Goal: Information Seeking & Learning: Learn about a topic

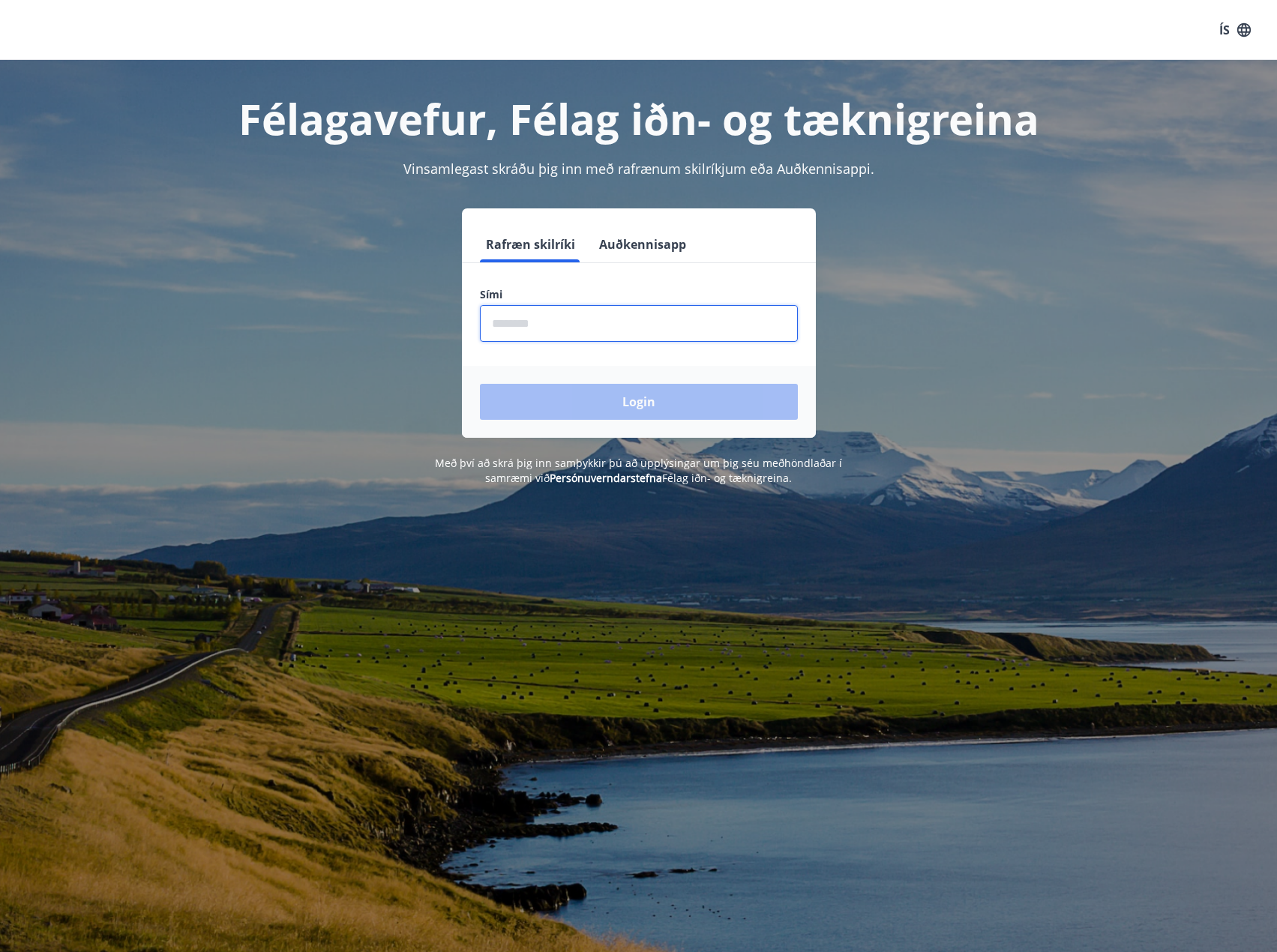
click at [598, 319] on input "phone" at bounding box center [638, 323] width 318 height 36
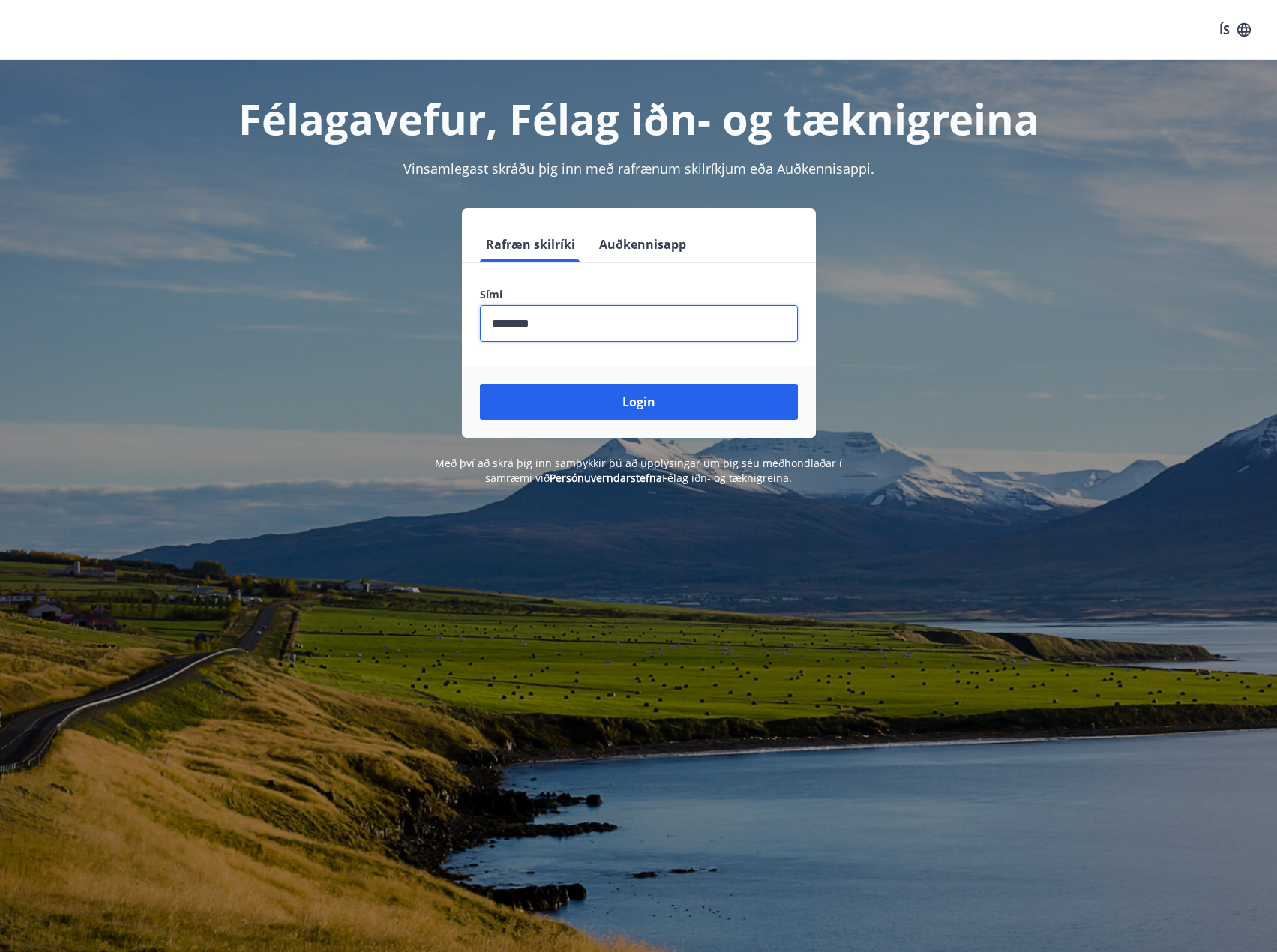
type input "********"
click at [480, 383] on button "Login" at bounding box center [638, 401] width 318 height 36
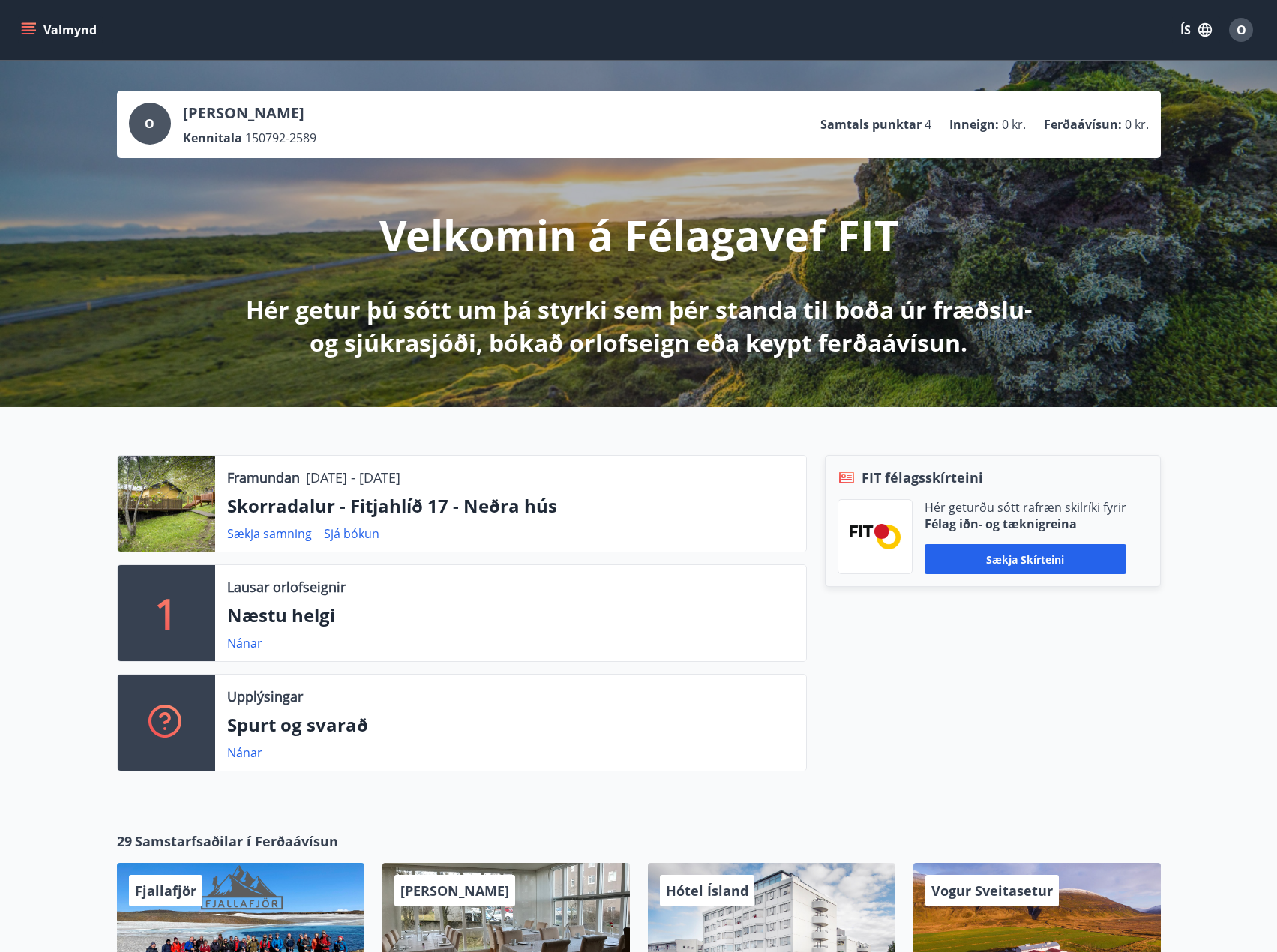
click at [82, 40] on button "Valmynd" at bounding box center [60, 30] width 85 height 27
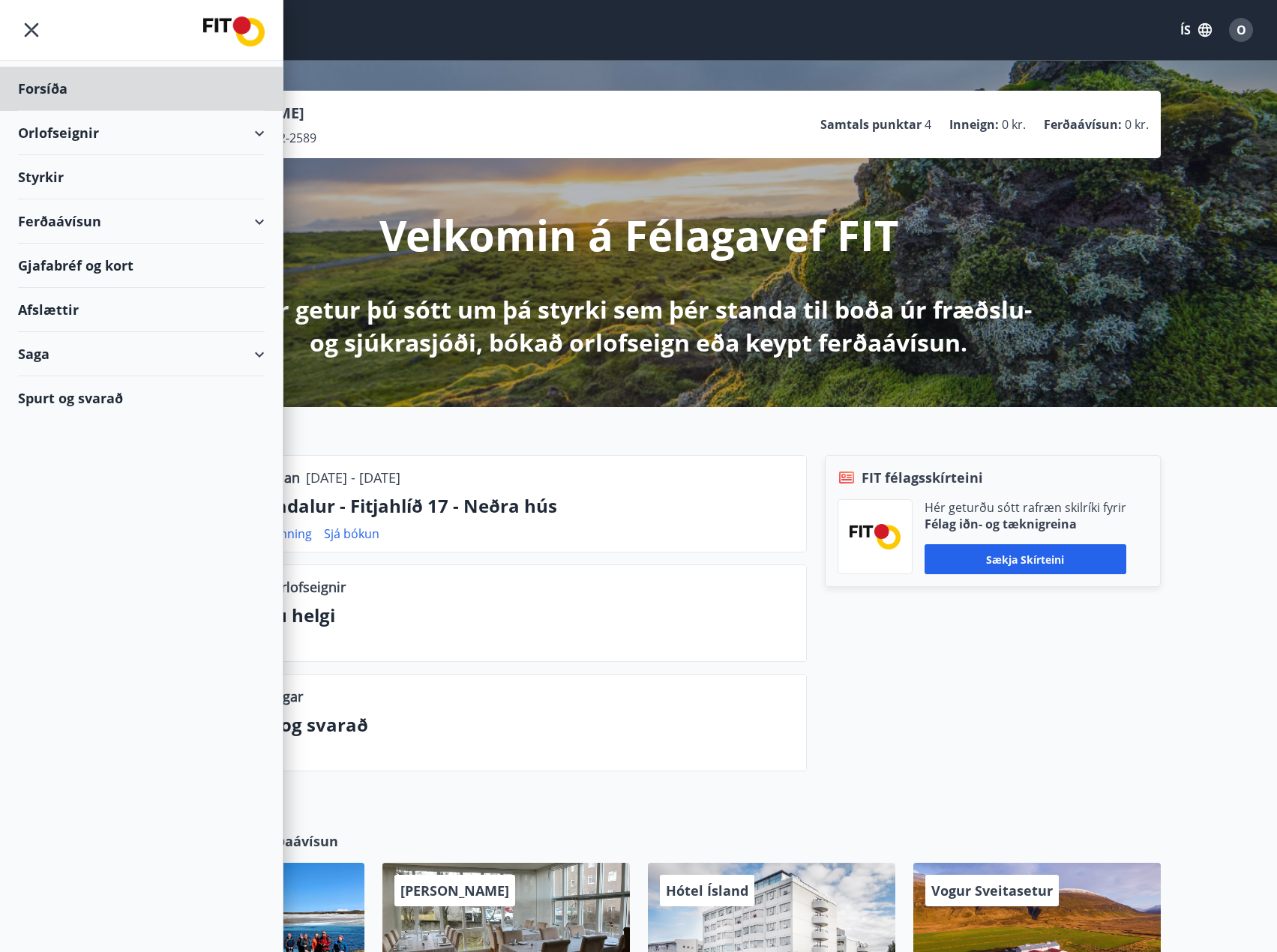
click at [45, 111] on div "Styrkir" at bounding box center [141, 89] width 247 height 44
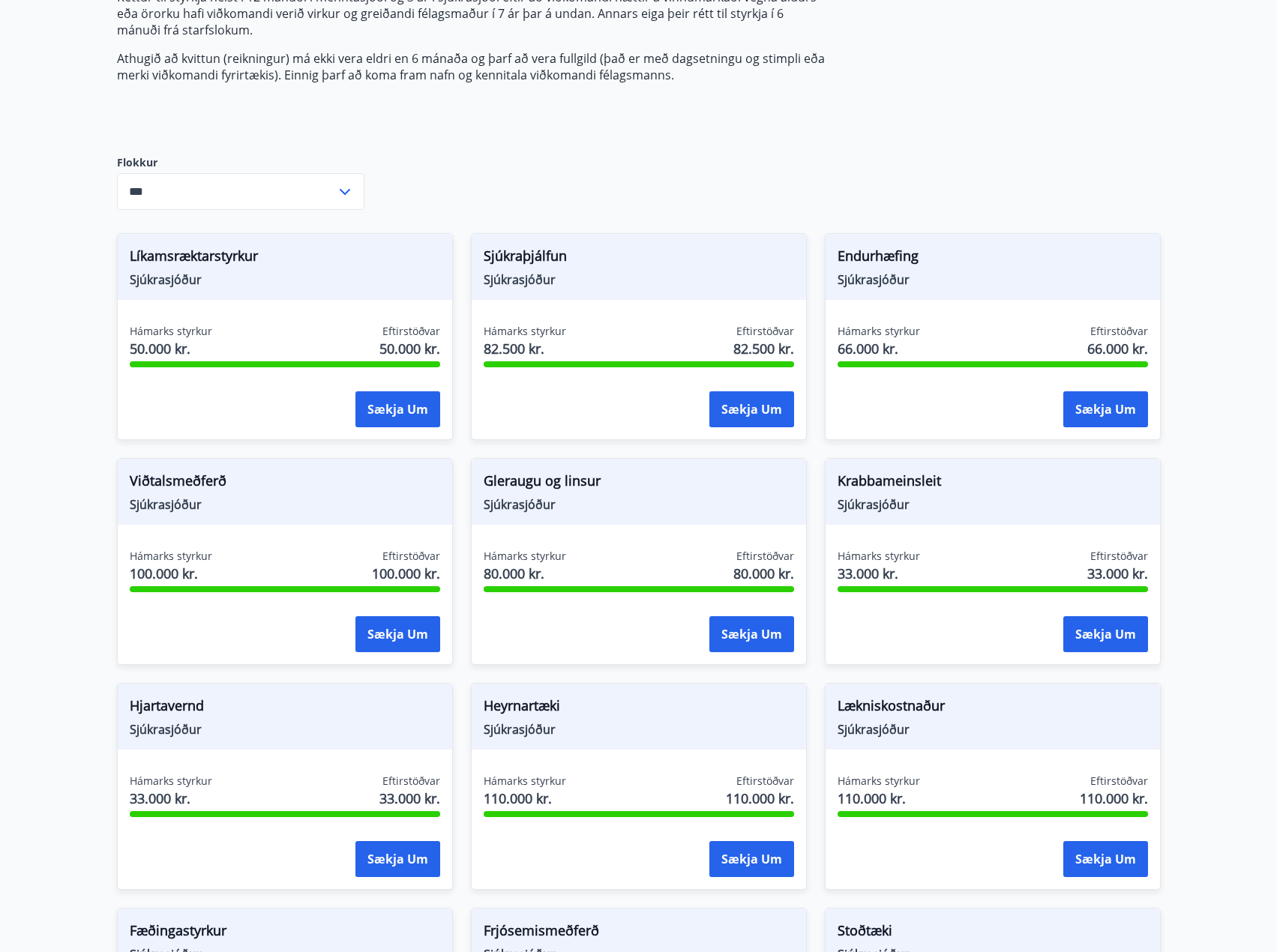
scroll to position [300, 0]
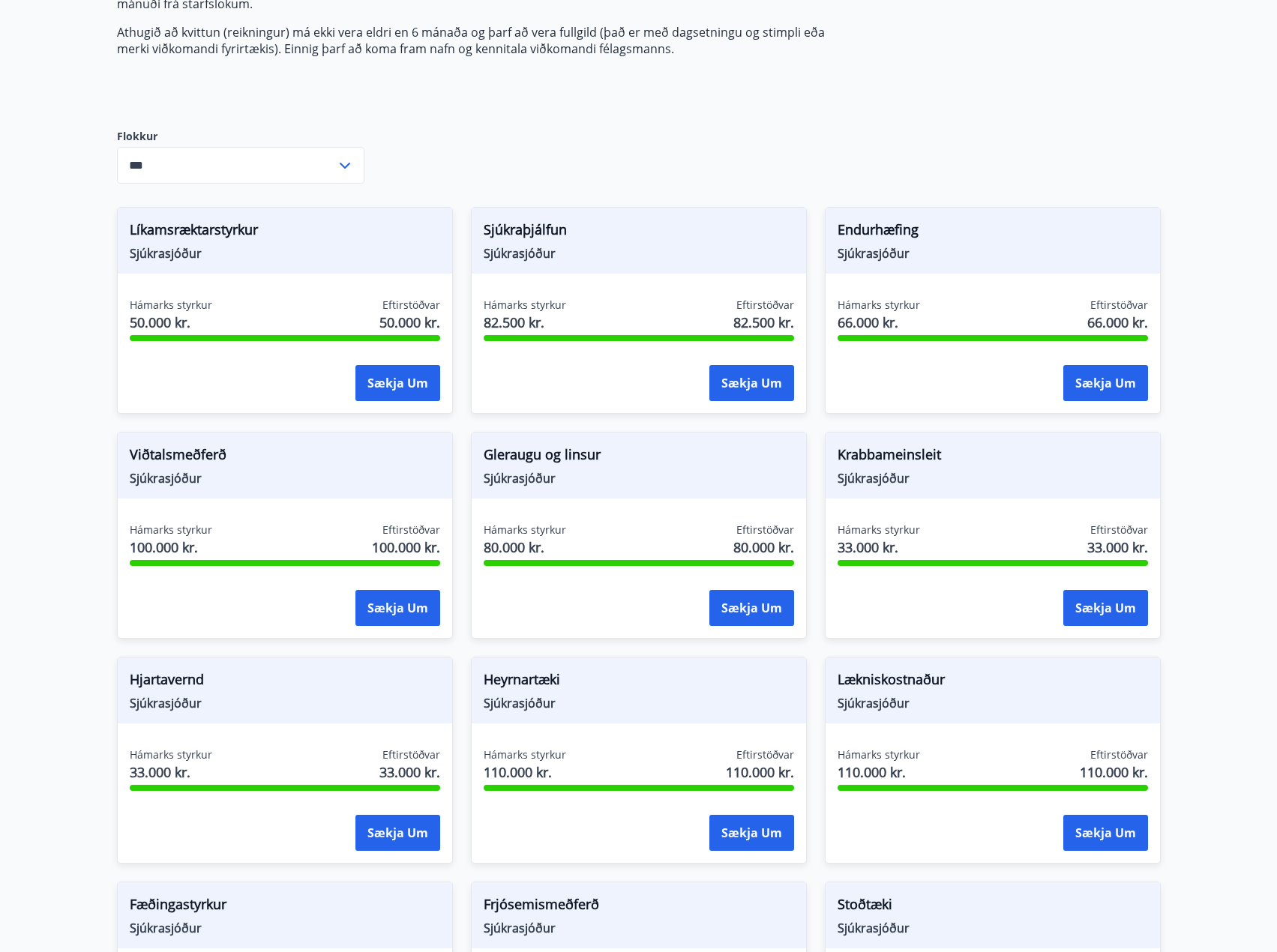
click at [187, 449] on span "Viðtalsmeðferð" at bounding box center [285, 457] width 311 height 26
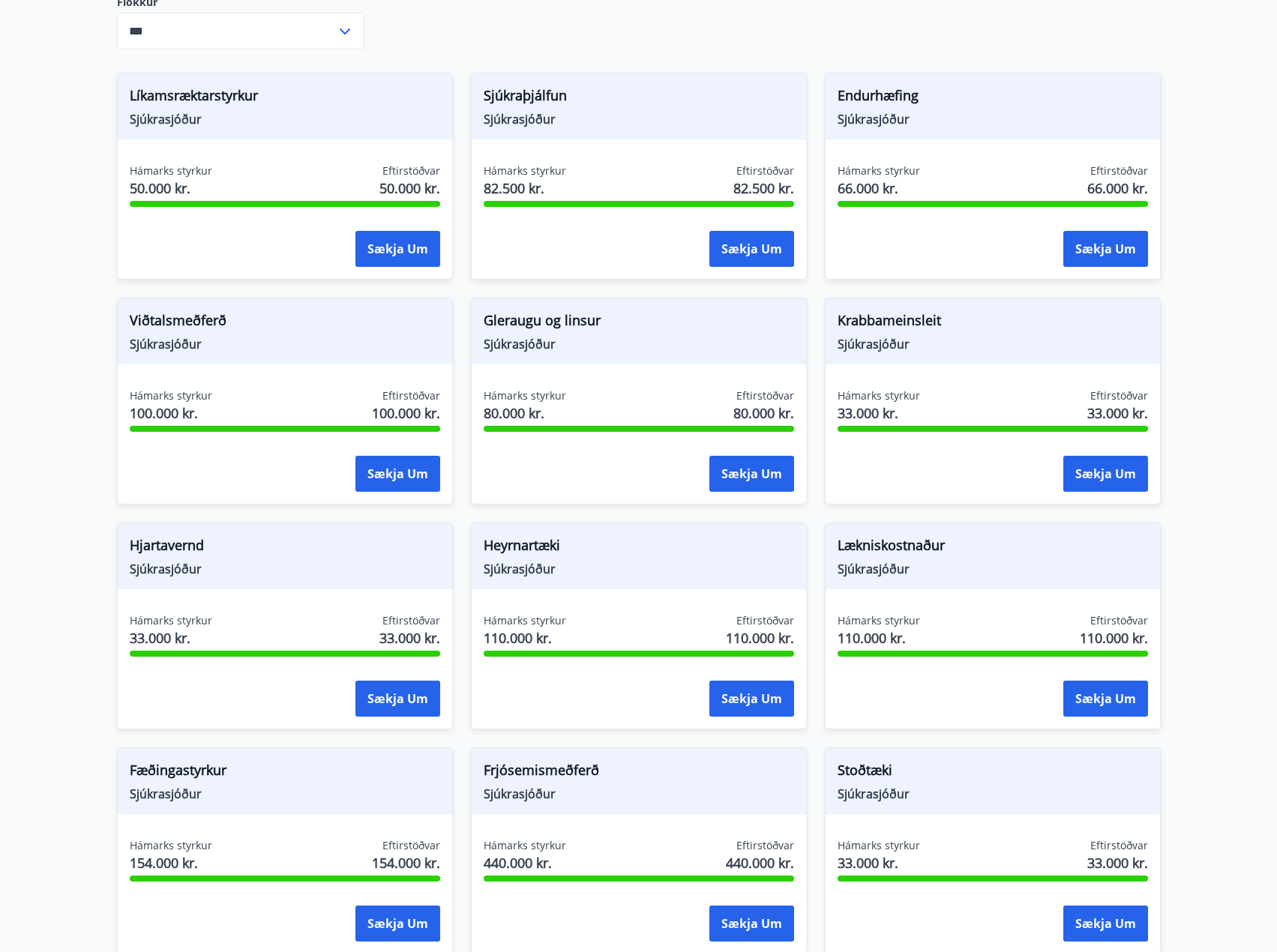
scroll to position [355, 0]
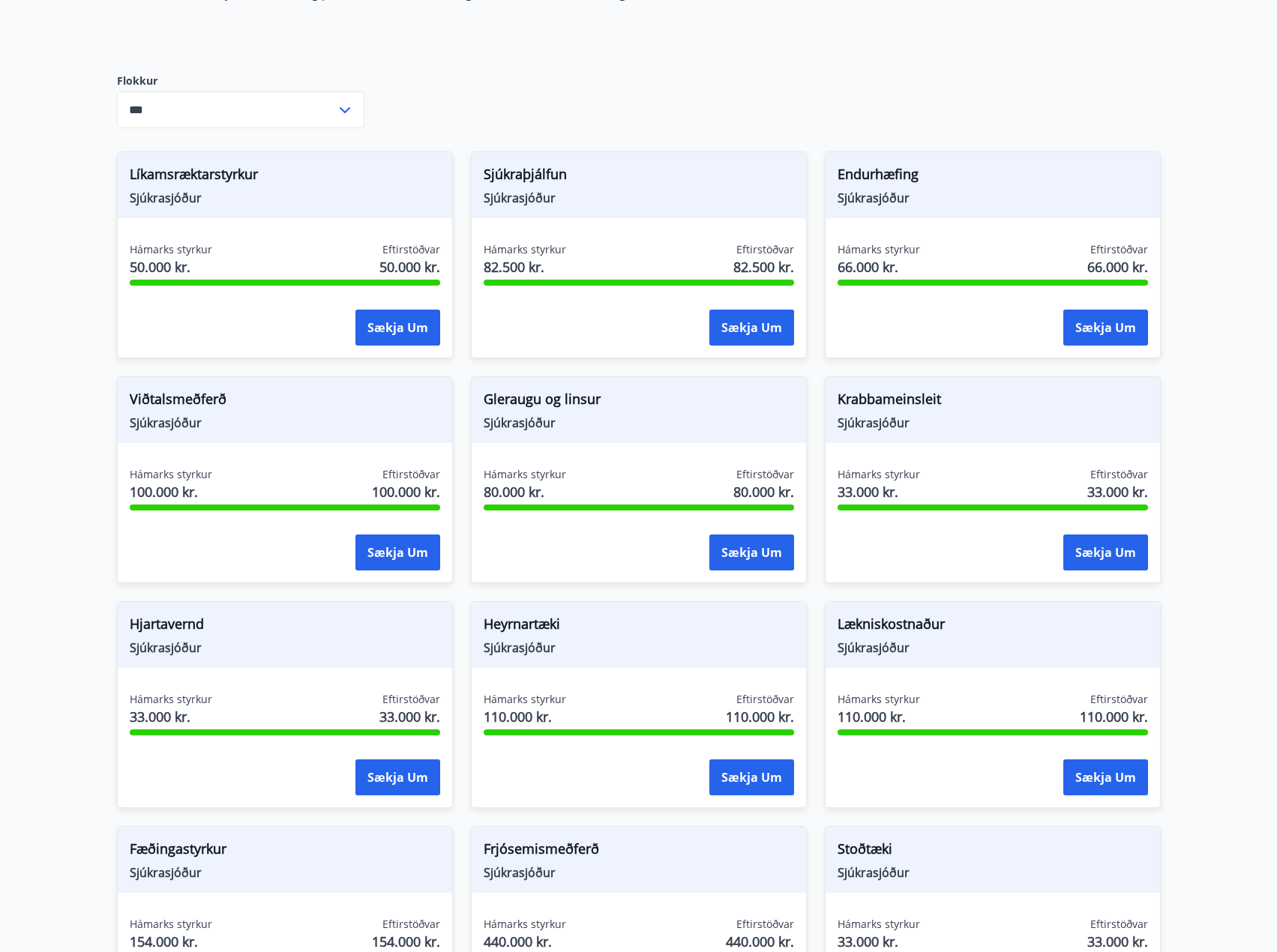
click at [158, 397] on span "Viðtalsmeðferð" at bounding box center [285, 401] width 311 height 26
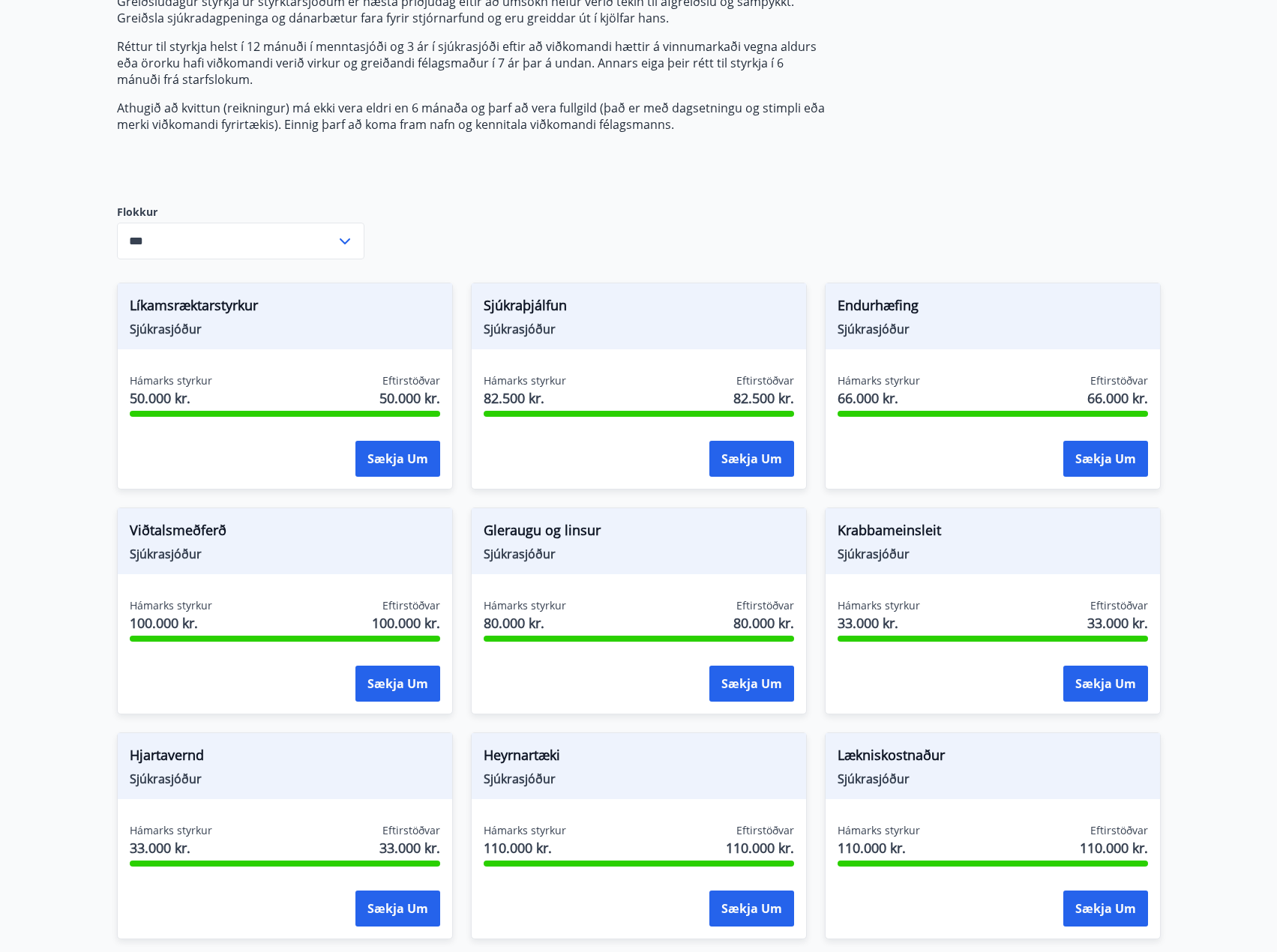
scroll to position [0, 0]
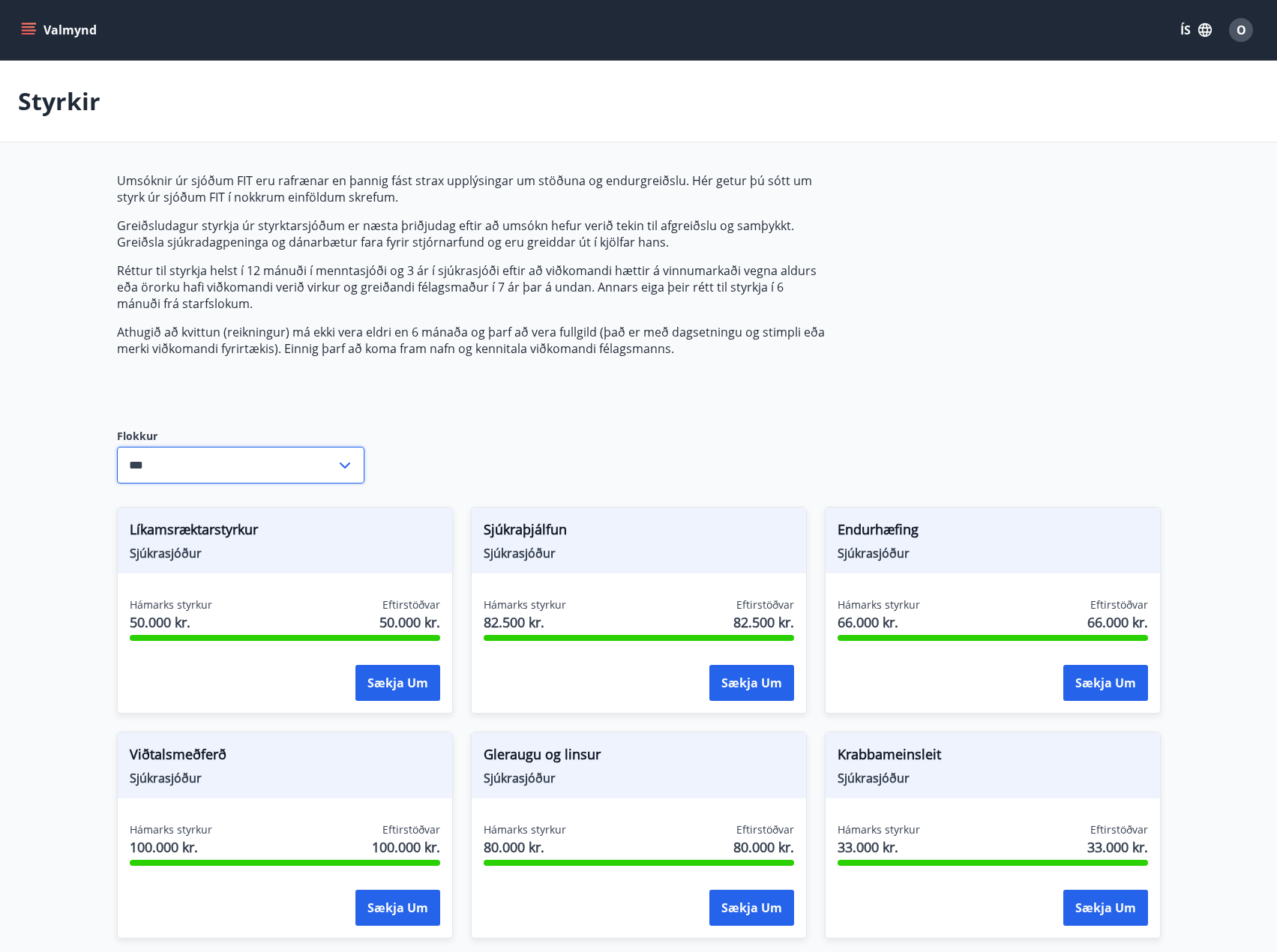
click at [326, 458] on input "***" at bounding box center [226, 464] width 219 height 36
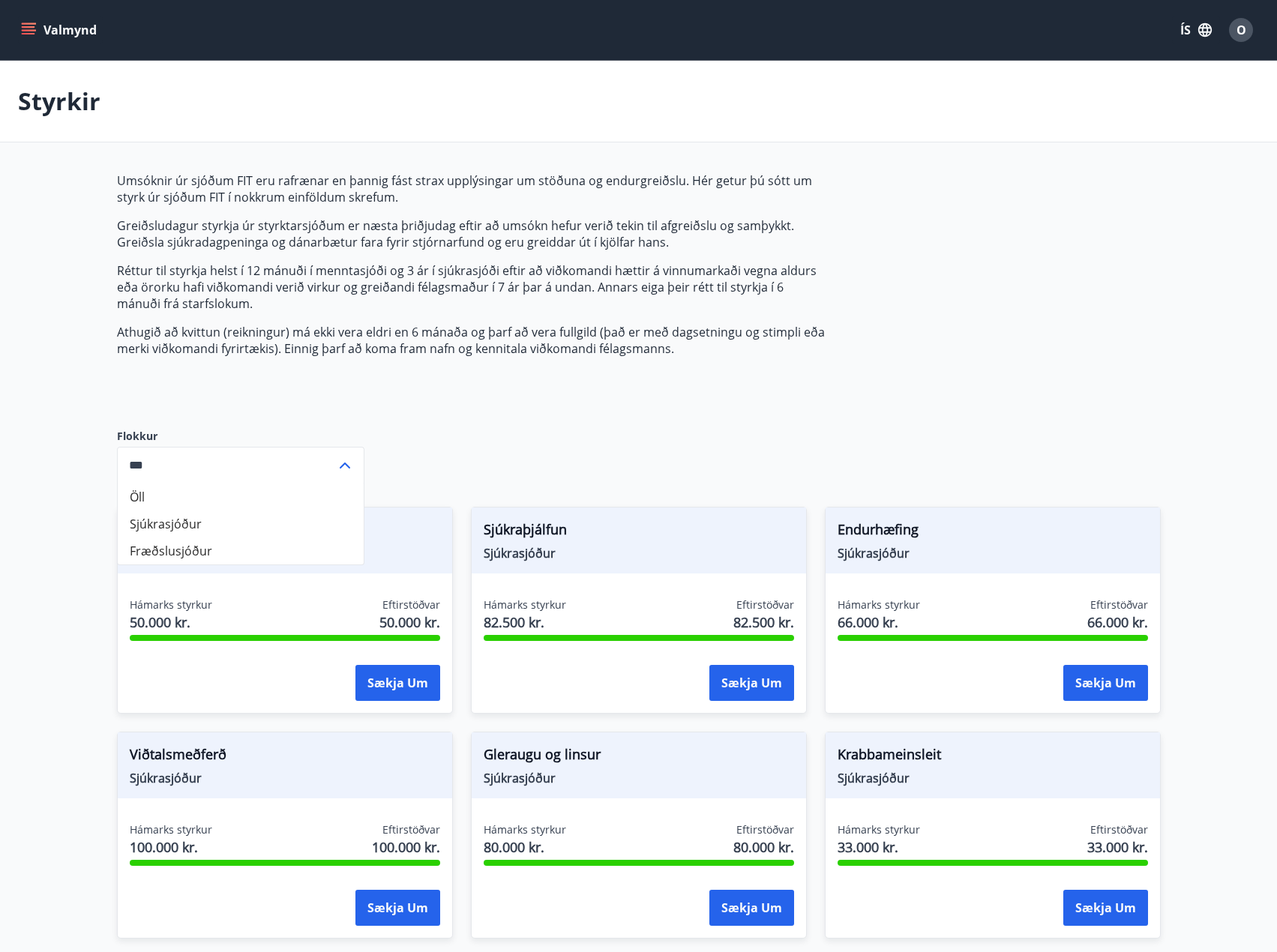
click at [158, 554] on li "Fræðslusjóður" at bounding box center [240, 551] width 246 height 27
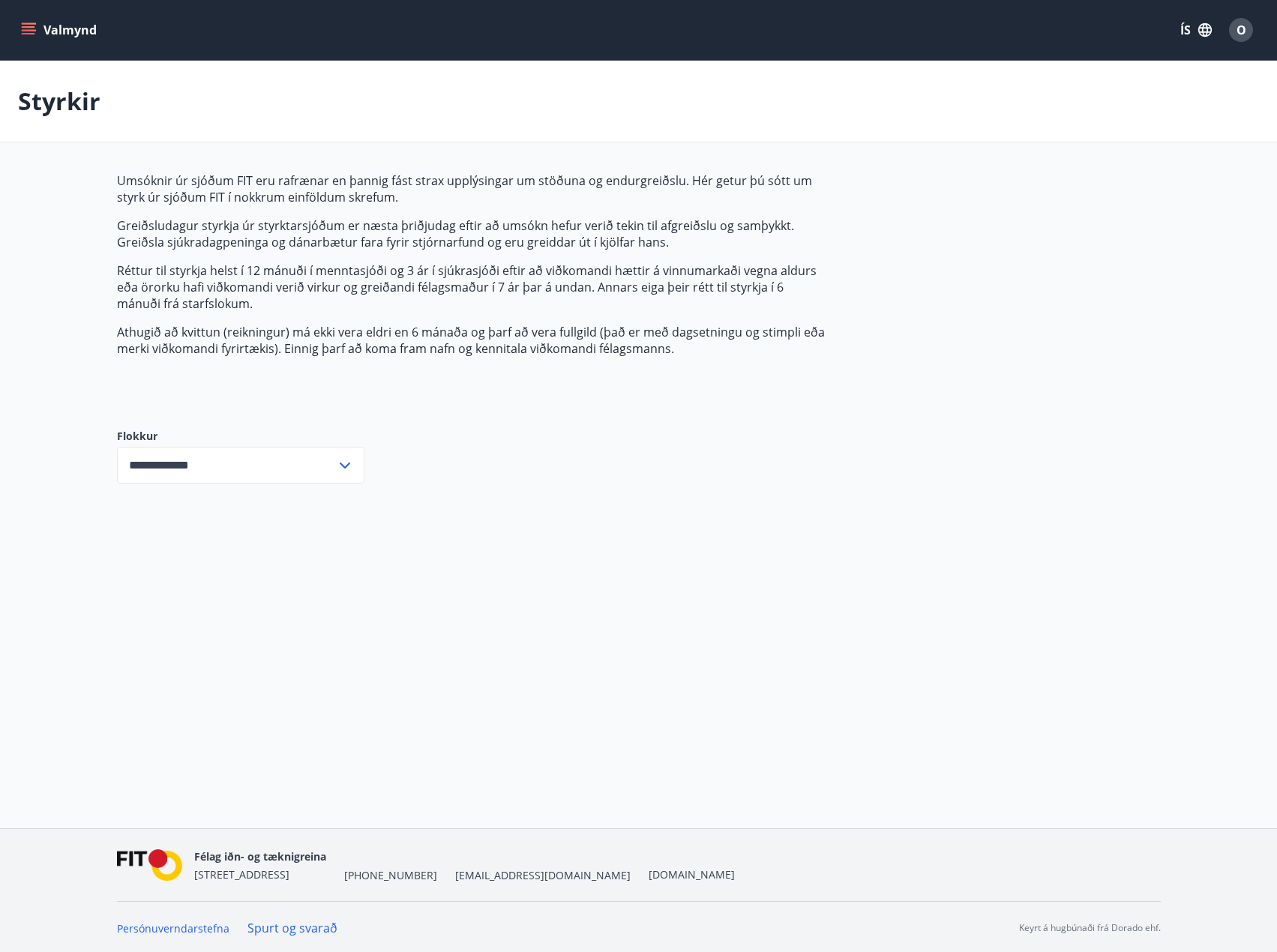
scroll to position [3, 0]
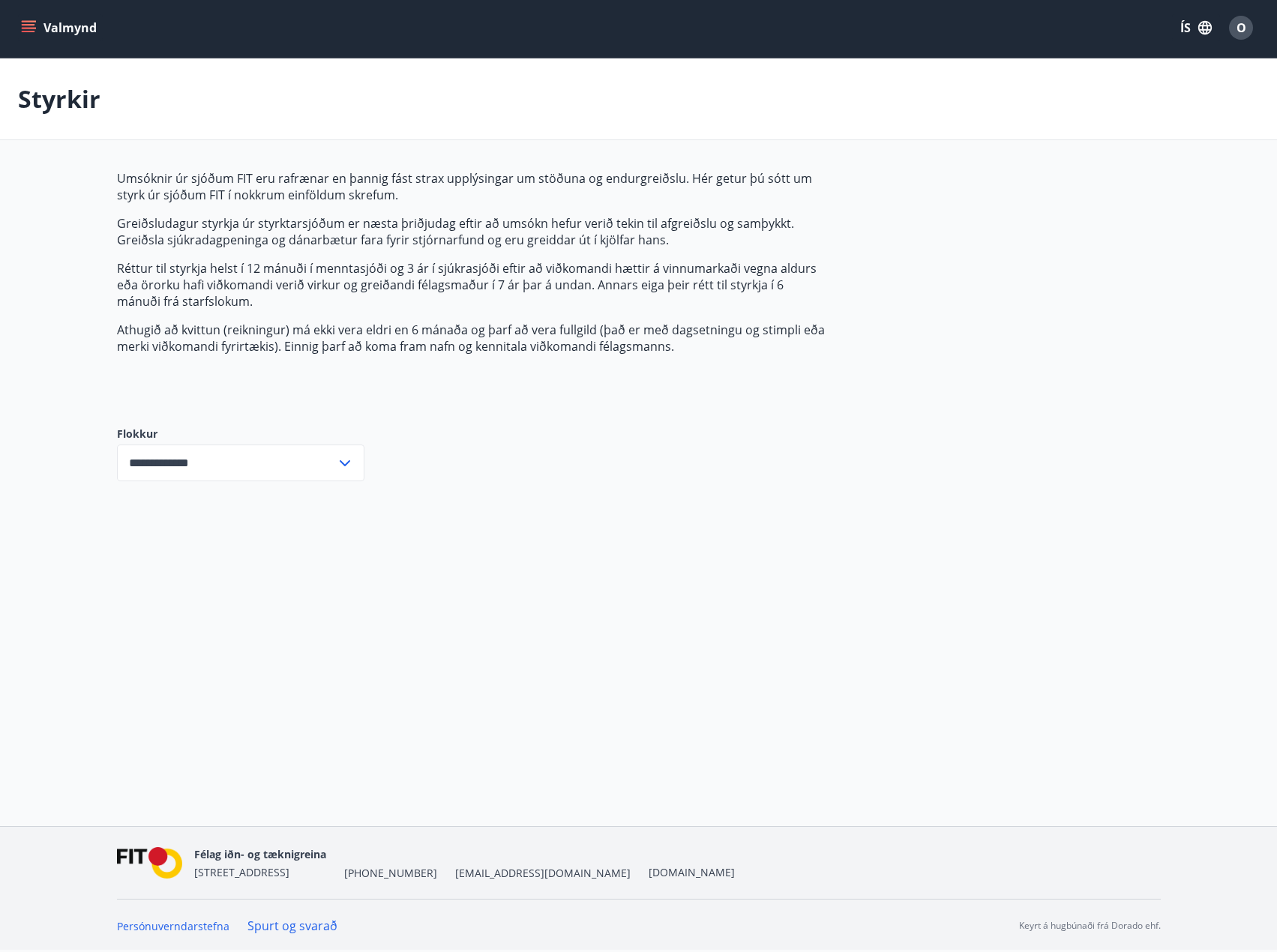
click at [340, 474] on div "**********" at bounding box center [240, 463] width 247 height 36
click at [149, 493] on li "Öll" at bounding box center [240, 495] width 246 height 27
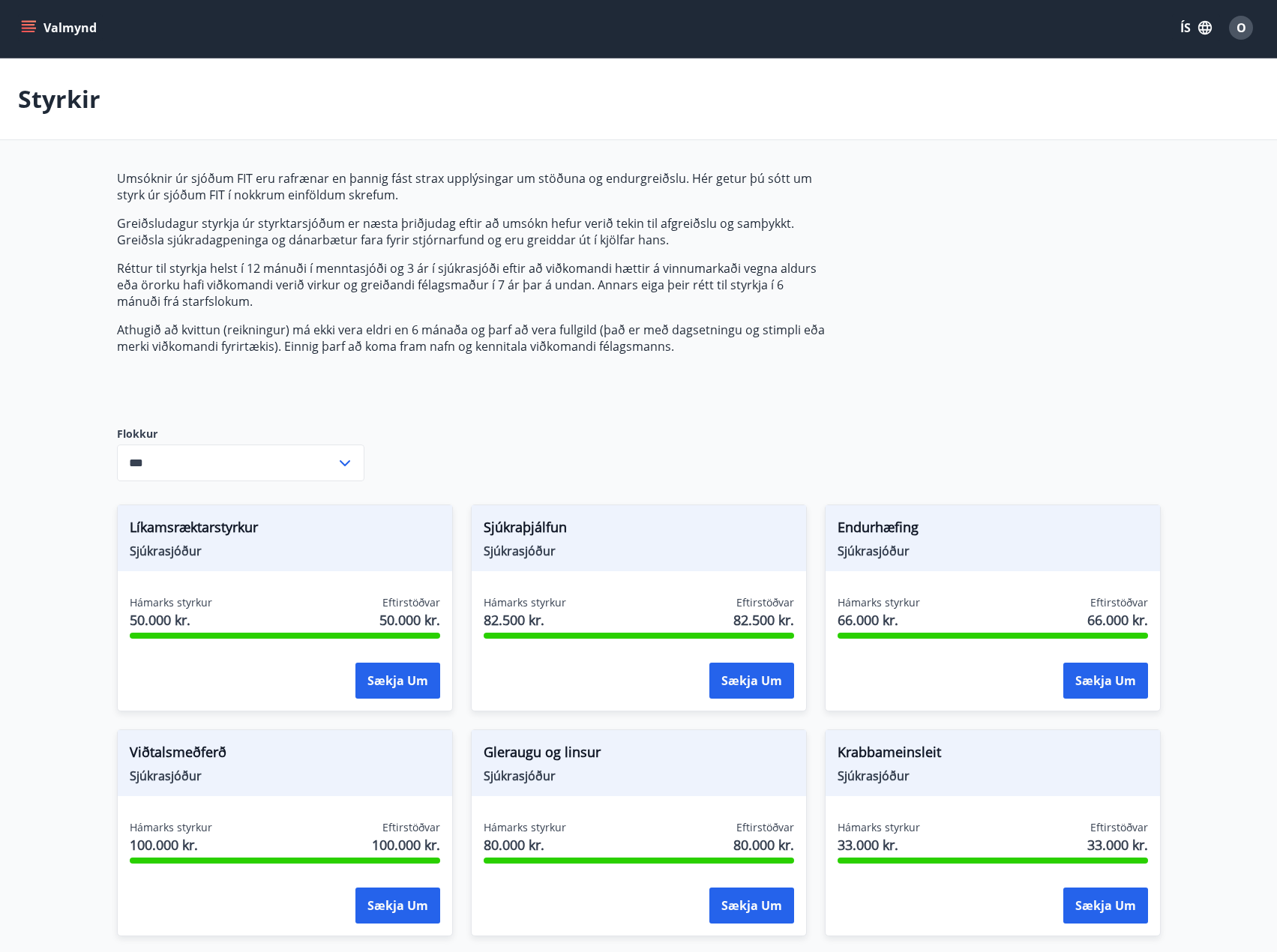
click at [513, 434] on div "Umsóknir úr sjóðum FIT eru rafrænar en þannig fást strax upplýsingar um stöðuna…" at bounding box center [638, 787] width 1044 height 1234
click at [348, 464] on icon at bounding box center [344, 464] width 18 height 18
click at [182, 521] on li "Sjúkrasjóður" at bounding box center [240, 521] width 246 height 27
click at [315, 463] on input "**********" at bounding box center [226, 463] width 219 height 36
click at [176, 543] on li "Fræðslusjóður" at bounding box center [240, 549] width 246 height 27
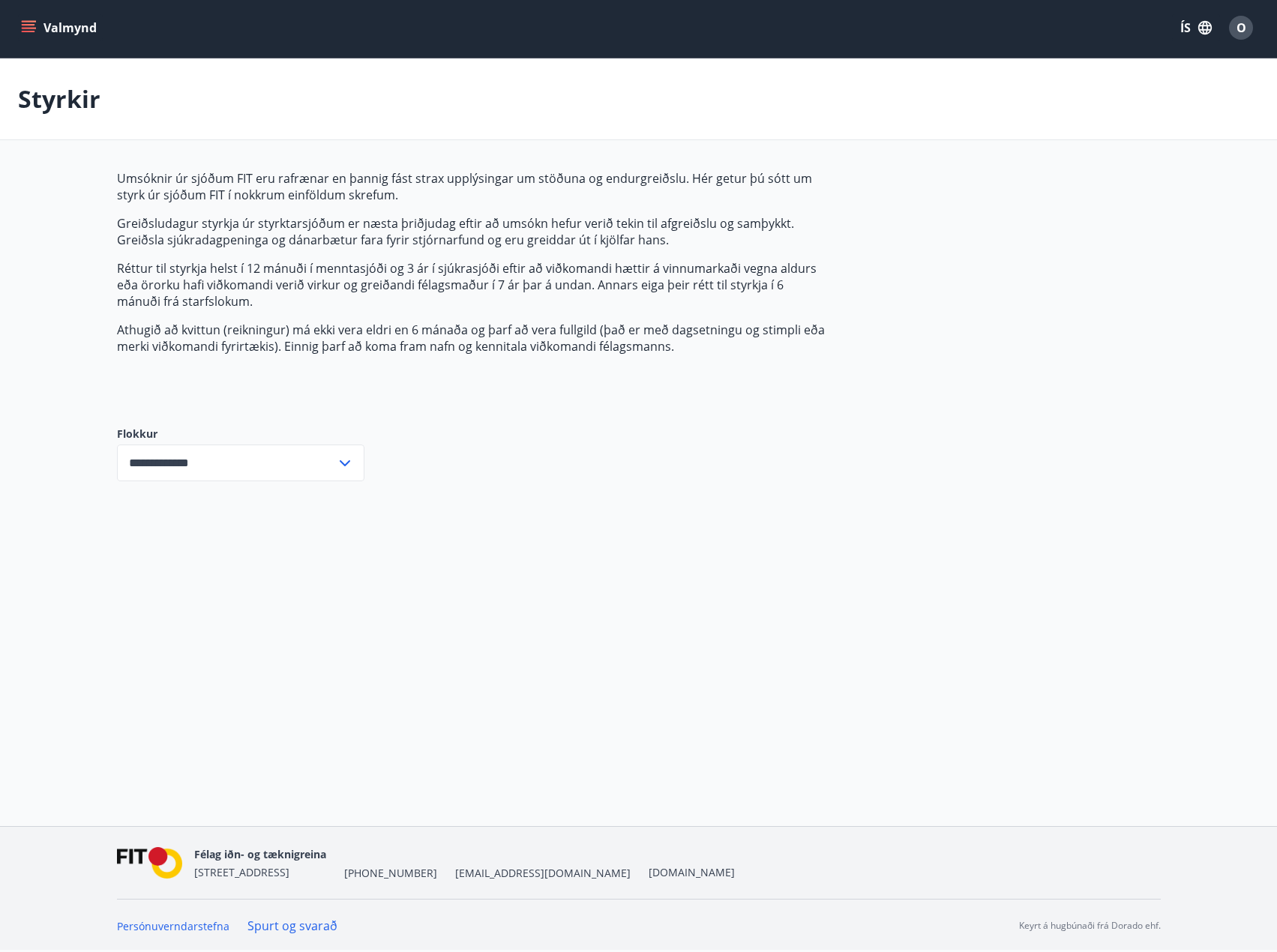
click at [622, 388] on div "Umsóknir úr sjóðum FIT eru rafrænar en þannig fást strax upplýsingar um stöðuna…" at bounding box center [470, 286] width 707 height 232
drag, startPoint x: 326, startPoint y: 440, endPoint x: 293, endPoint y: 462, distance: 39.7
click at [319, 445] on div "**********" at bounding box center [240, 453] width 247 height 54
click at [288, 468] on input "**********" at bounding box center [226, 463] width 219 height 36
click at [150, 493] on li "Öll" at bounding box center [240, 495] width 246 height 27
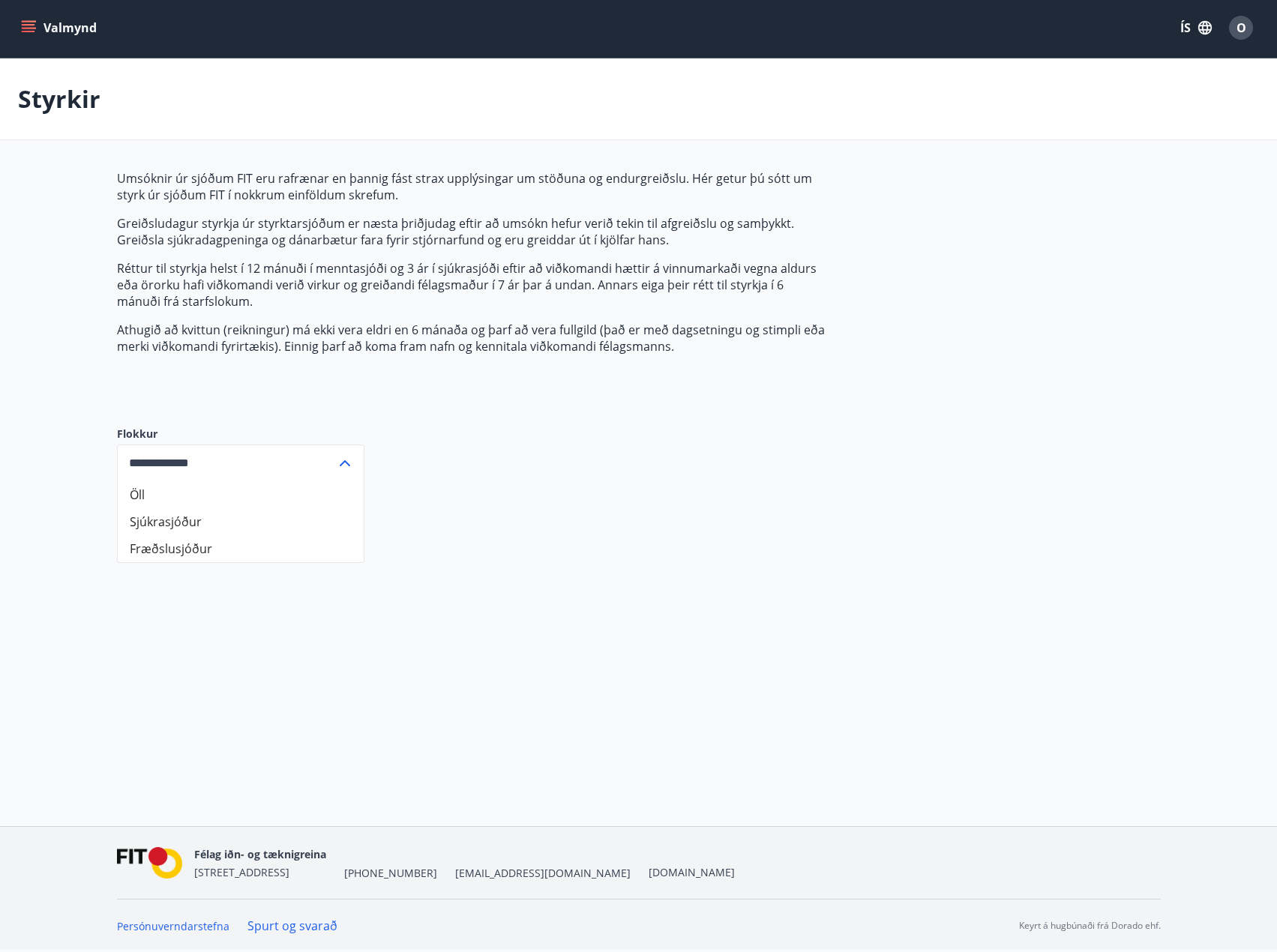
type input "***"
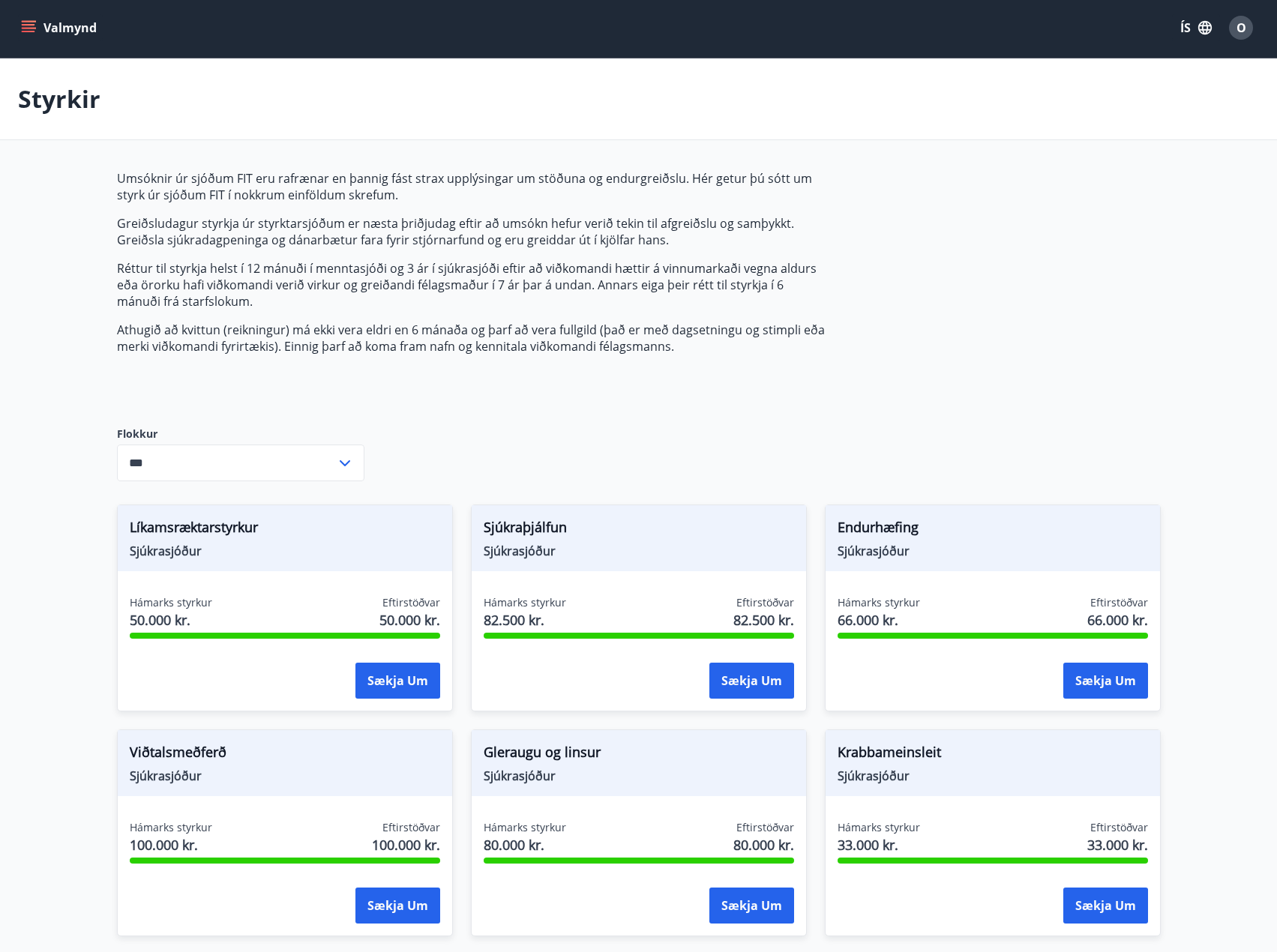
click at [545, 402] on div "Umsóknir úr sjóðum FIT eru rafrænar en þannig fást strax upplýsingar um stöðuna…" at bounding box center [470, 286] width 707 height 232
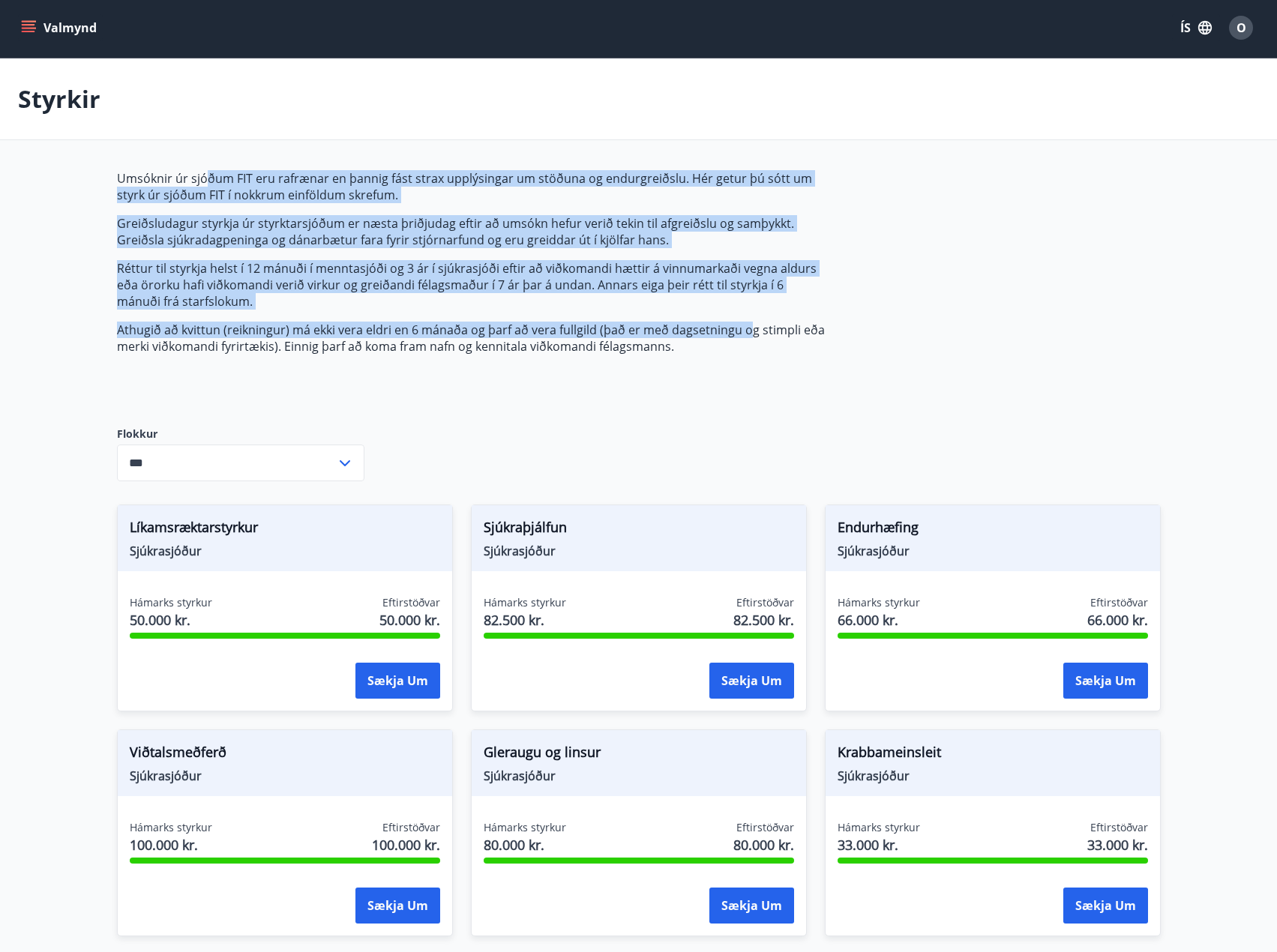
drag, startPoint x: 215, startPoint y: 166, endPoint x: 764, endPoint y: 342, distance: 576.5
click at [749, 335] on main "Styrkir Umsóknir úr sjóðum FIT eru rafrænar en þannig fást strax upplýsingar um…" at bounding box center [638, 731] width 1277 height 1345
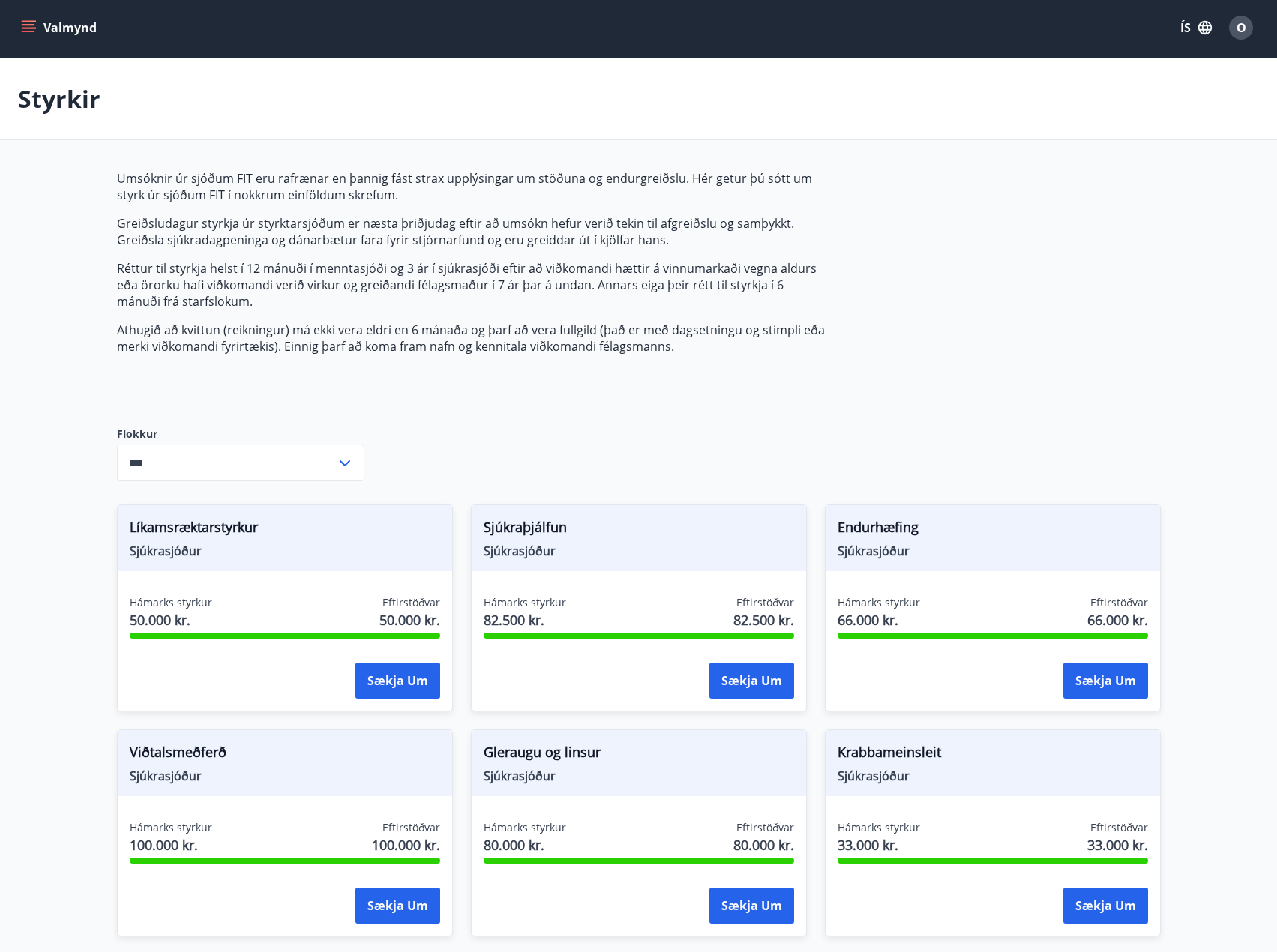
click at [769, 344] on p "Athugið að kvittun (reikningur) má ekki vera eldri en 6 mánaða og þarf að vera …" at bounding box center [470, 337] width 707 height 33
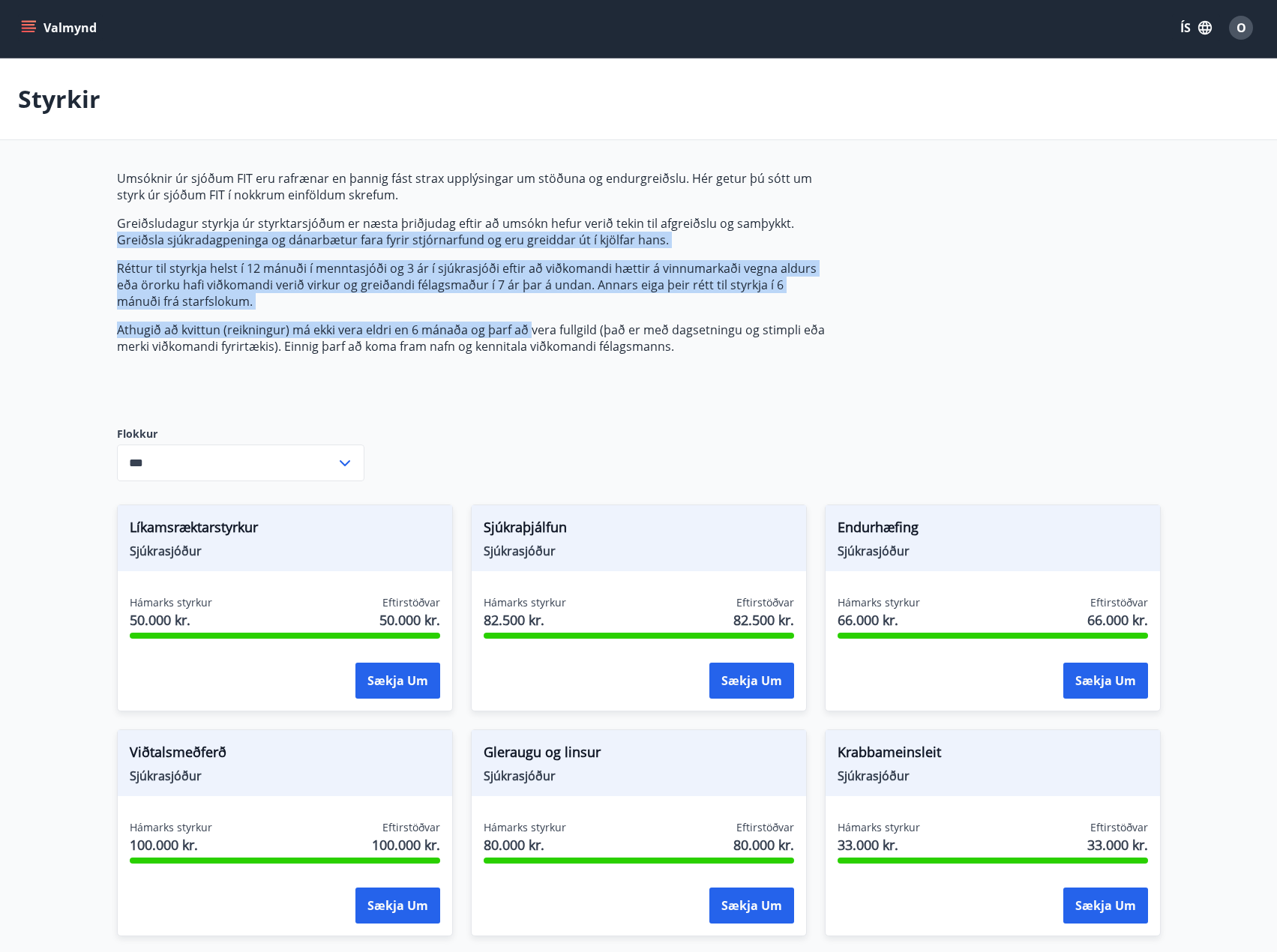
drag, startPoint x: 345, startPoint y: 308, endPoint x: 616, endPoint y: 354, distance: 274.9
click at [570, 345] on div "Umsóknir úr sjóðum FIT eru rafrænar en þannig fást strax upplýsingar um stöðuna…" at bounding box center [638, 787] width 1079 height 1234
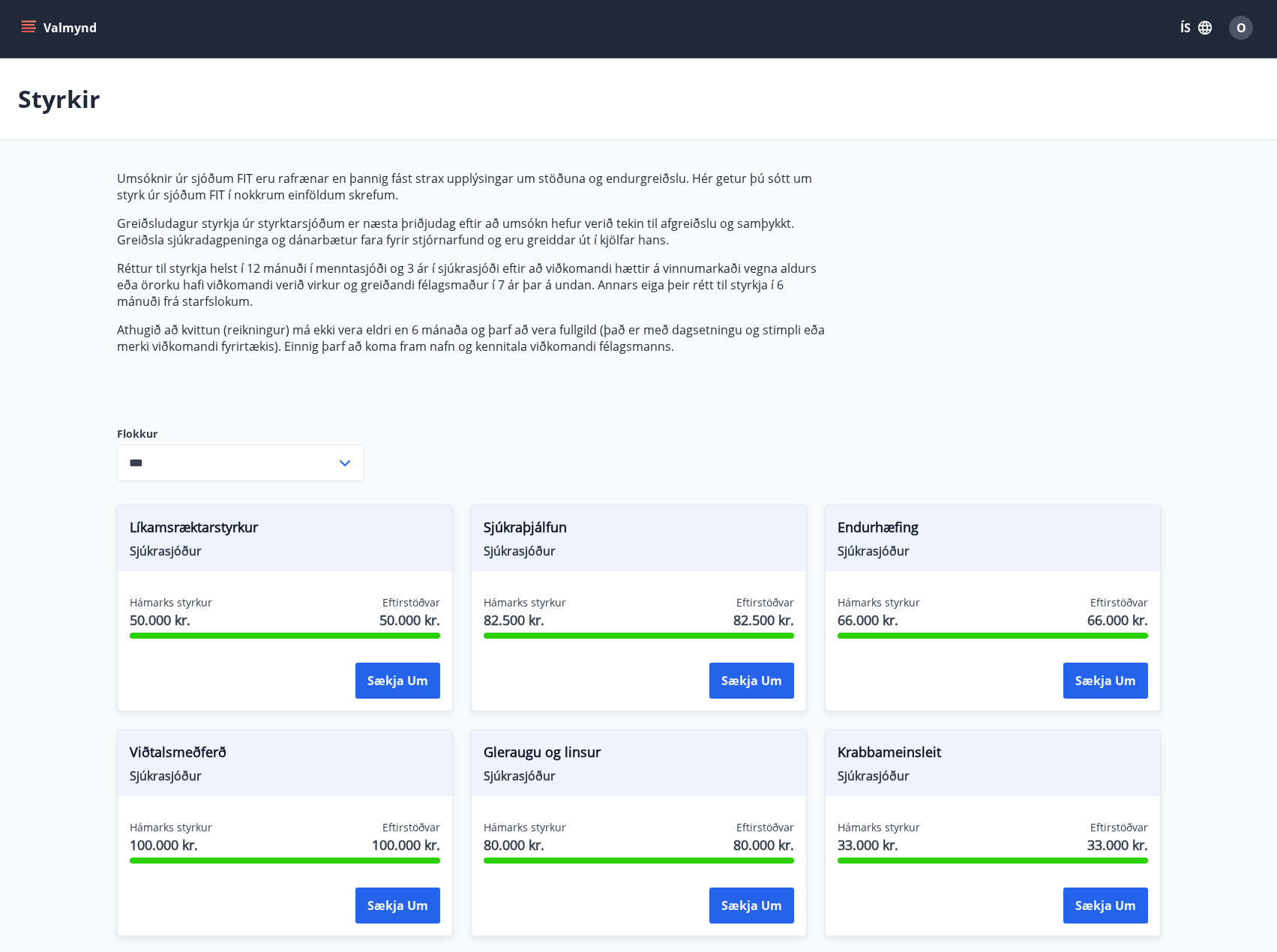
click at [671, 363] on div "Umsóknir úr sjóðum FIT eru rafrænar en þannig fást strax upplýsingar um stöðuna…" at bounding box center [470, 286] width 707 height 232
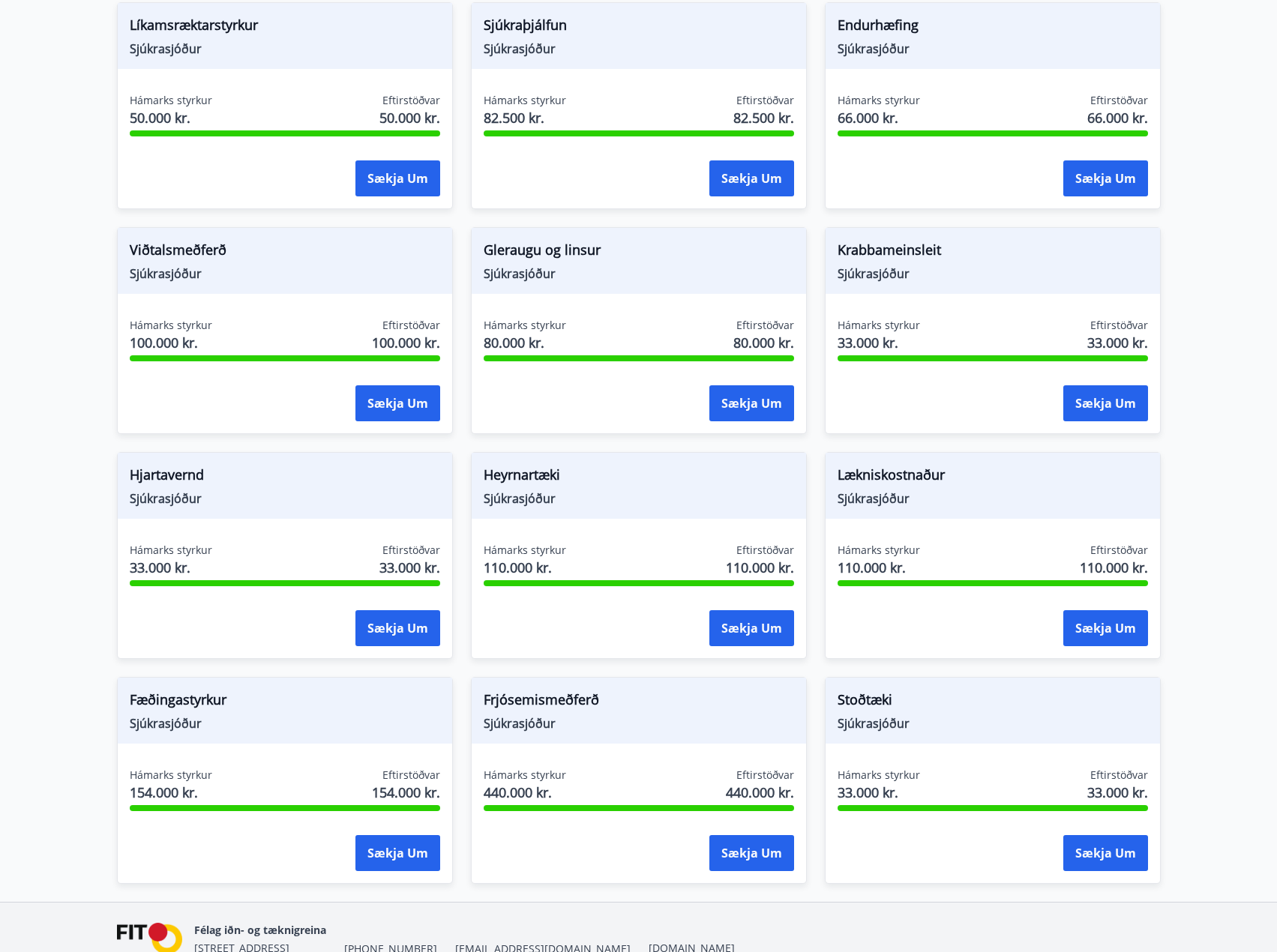
scroll to position [580, 0]
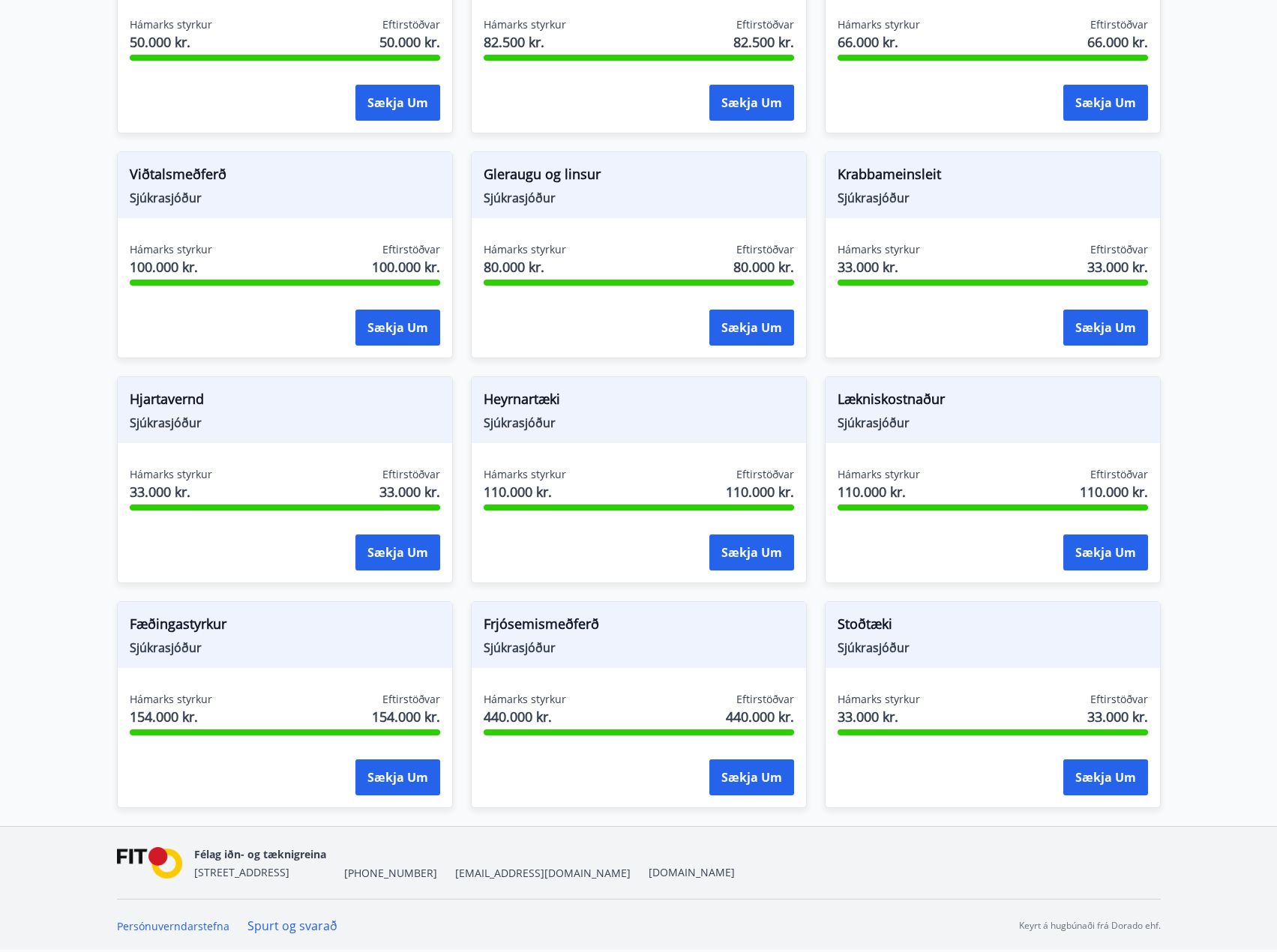
click at [174, 626] on span "Fæðingastyrkur" at bounding box center [285, 626] width 311 height 26
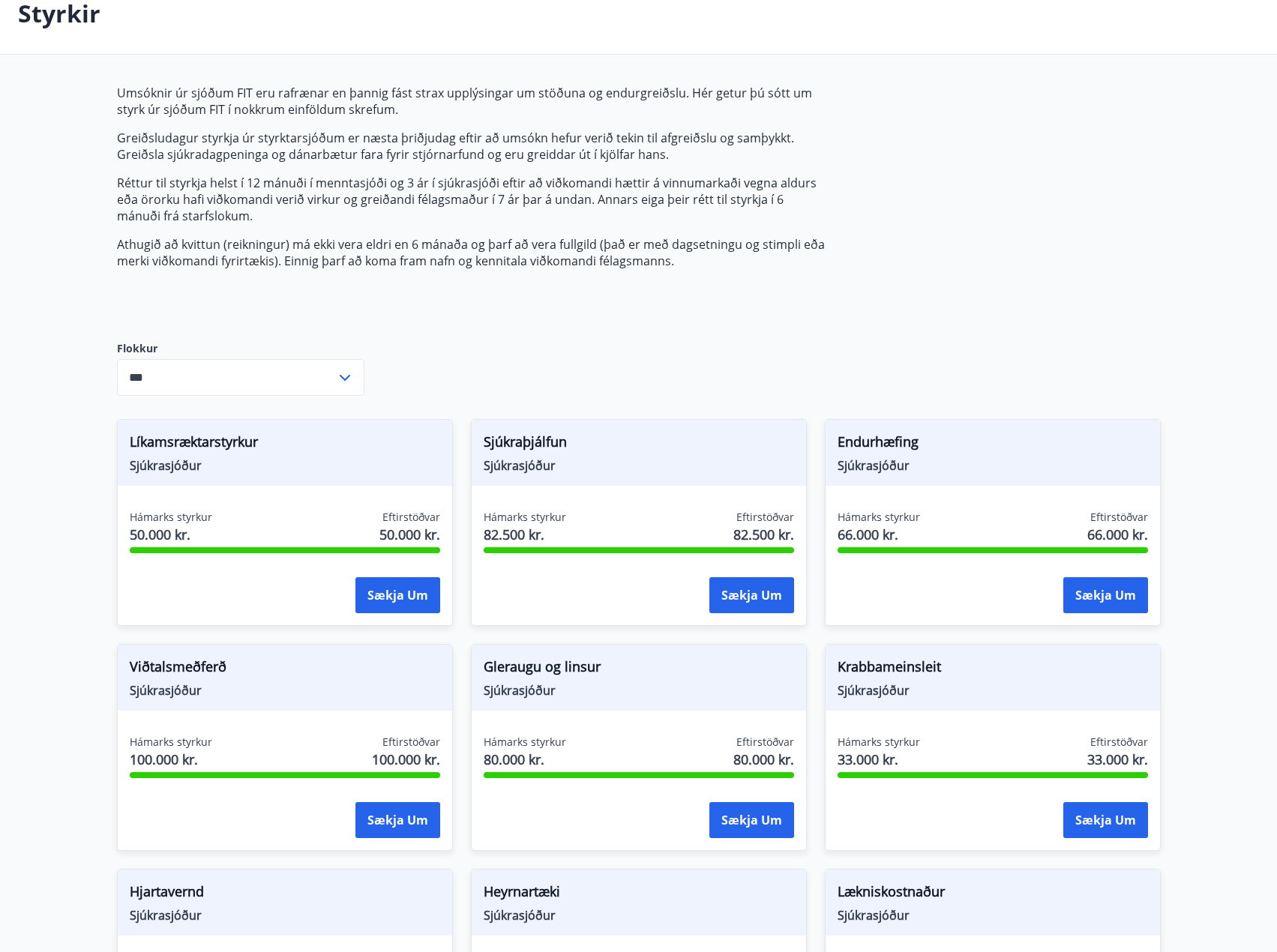
scroll to position [0, 0]
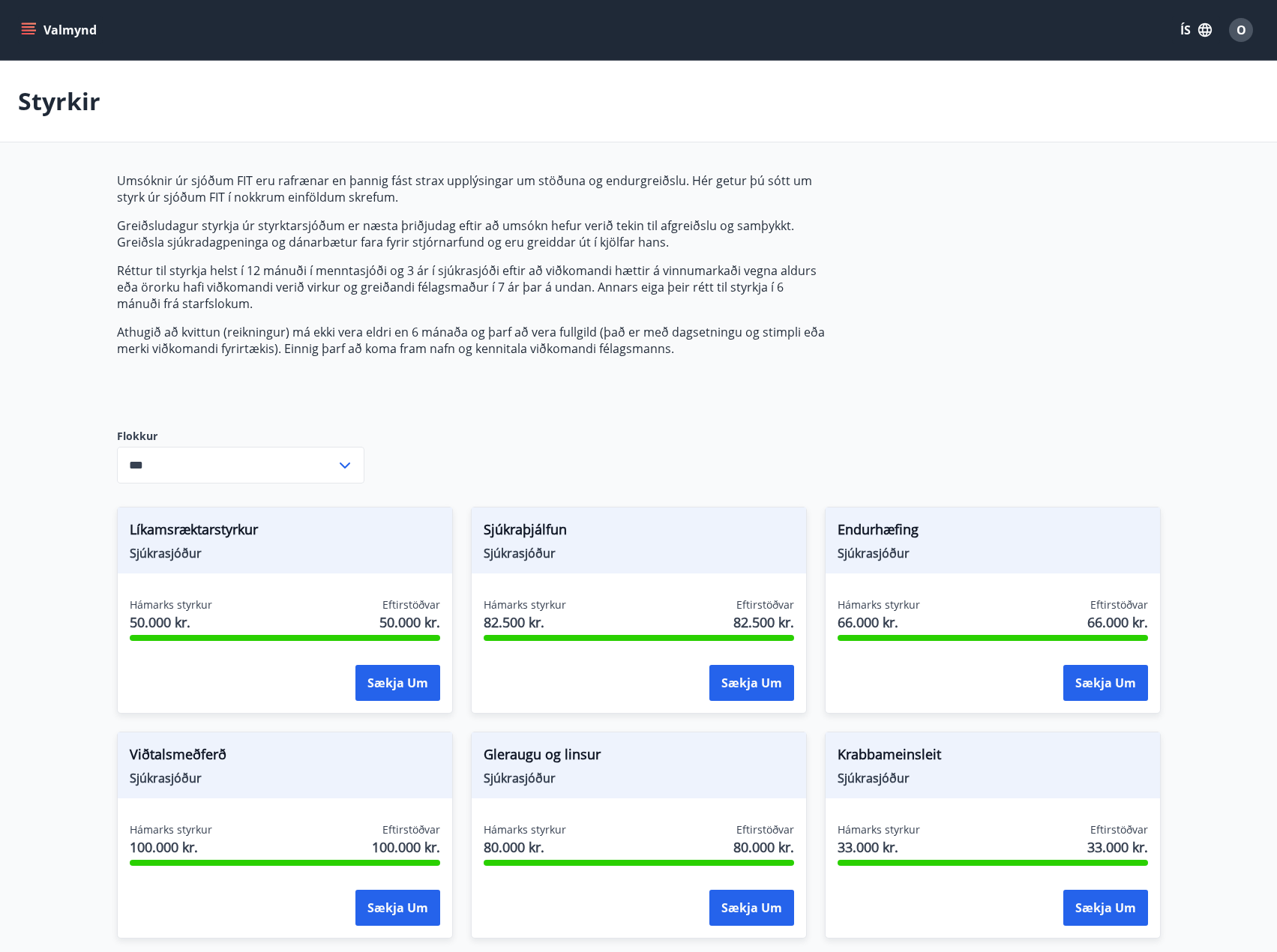
click at [31, 28] on icon "menu" at bounding box center [28, 27] width 13 height 2
click at [743, 113] on div "Styrkir" at bounding box center [638, 101] width 1277 height 82
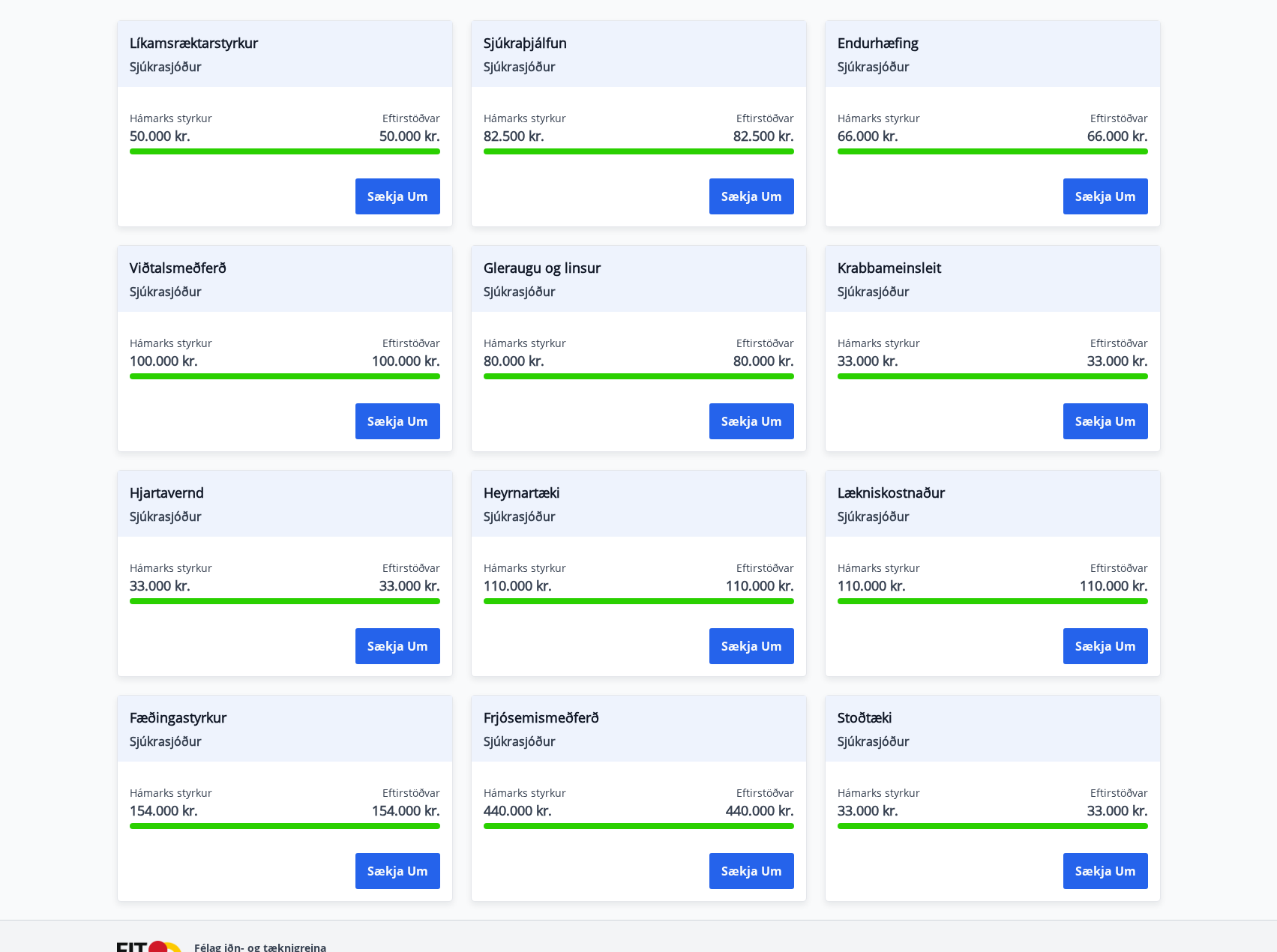
scroll to position [580, 0]
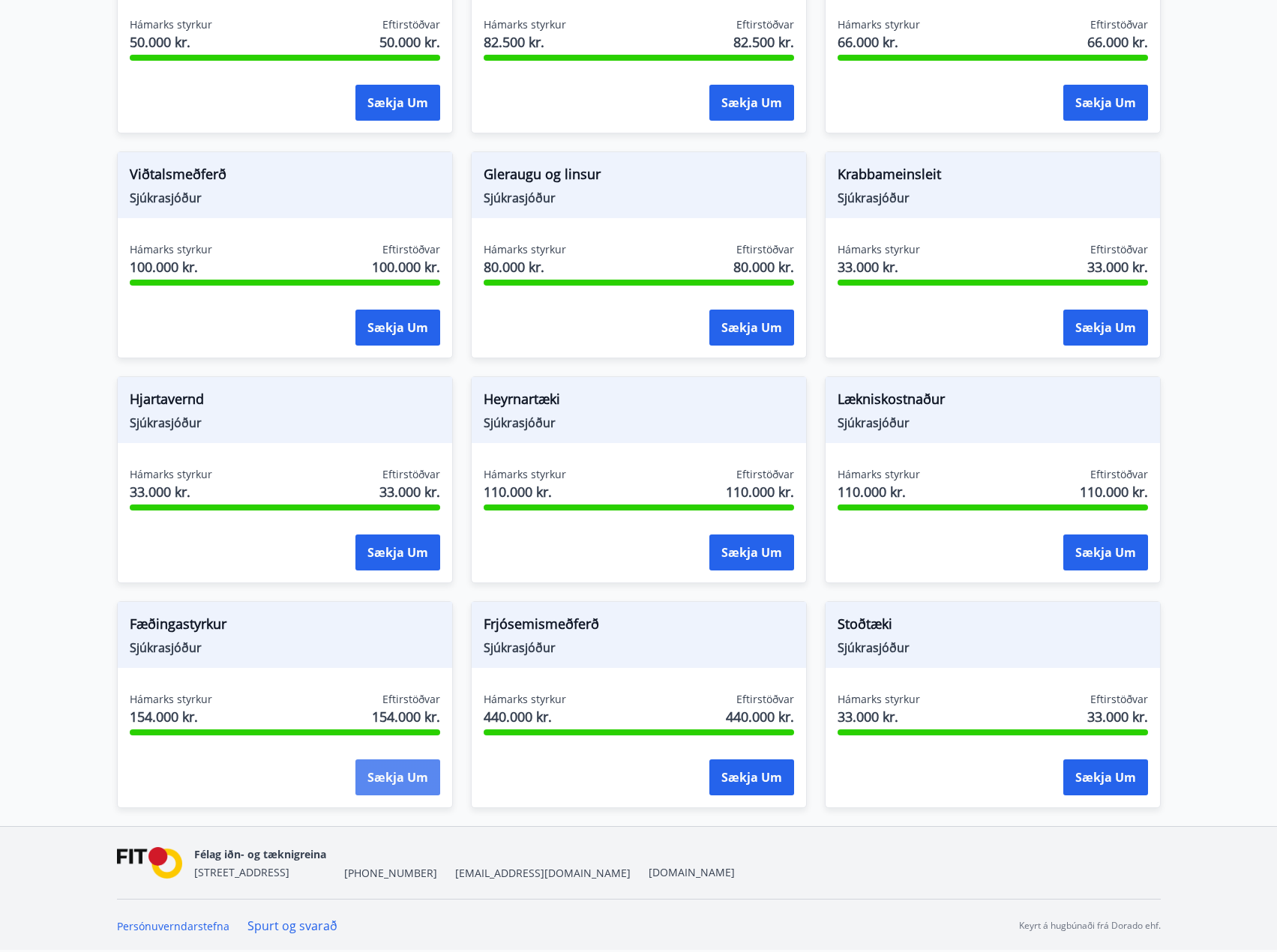
click at [394, 786] on button "Sækja um" at bounding box center [397, 778] width 85 height 36
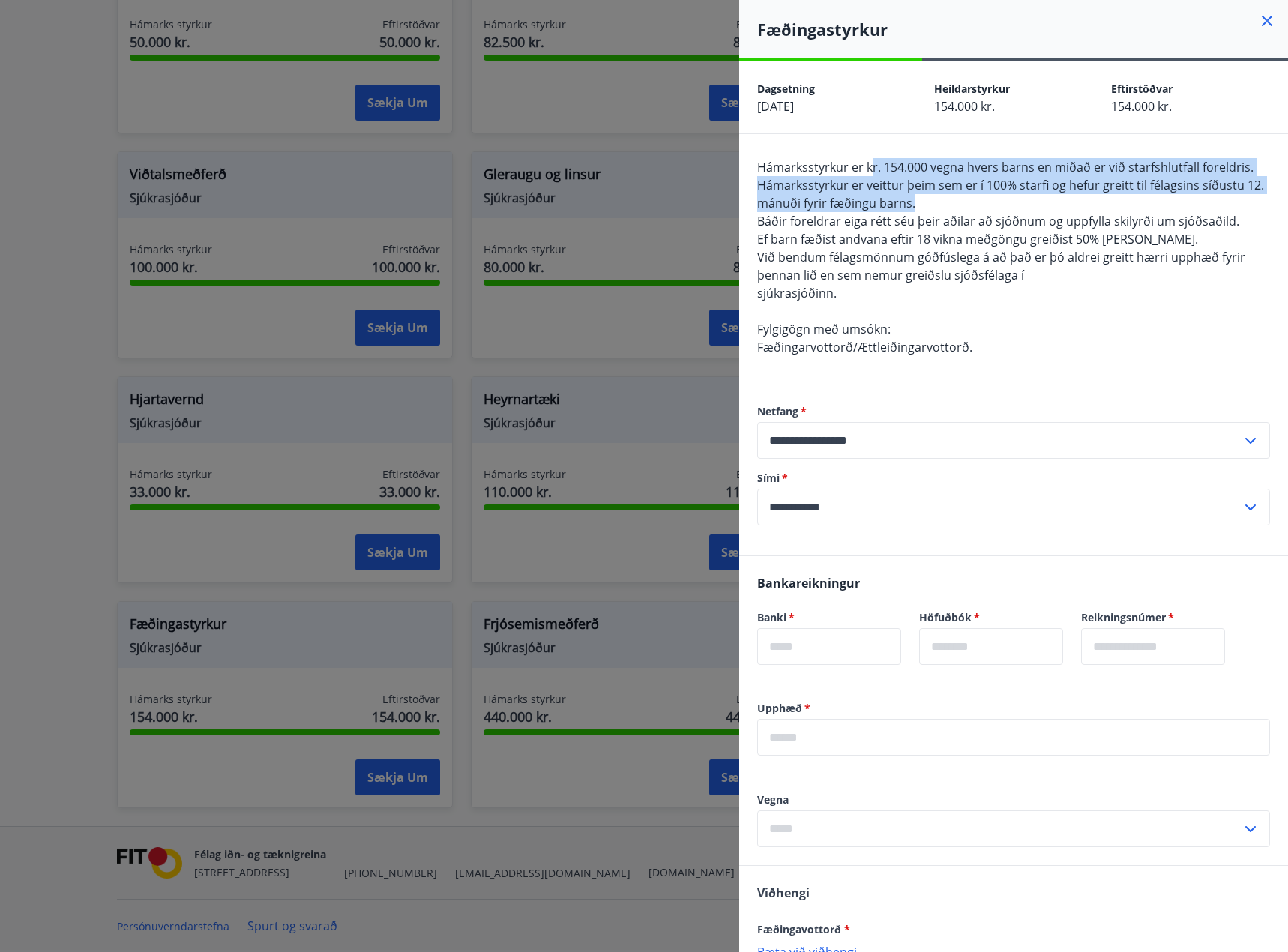
drag, startPoint x: 869, startPoint y: 166, endPoint x: 1093, endPoint y: 222, distance: 230.9
click at [1059, 213] on span "Hámarksstyrkur er kr. 154.000 vegna hvers barns en miðað er við starfshlutfall …" at bounding box center [1010, 257] width 507 height 197
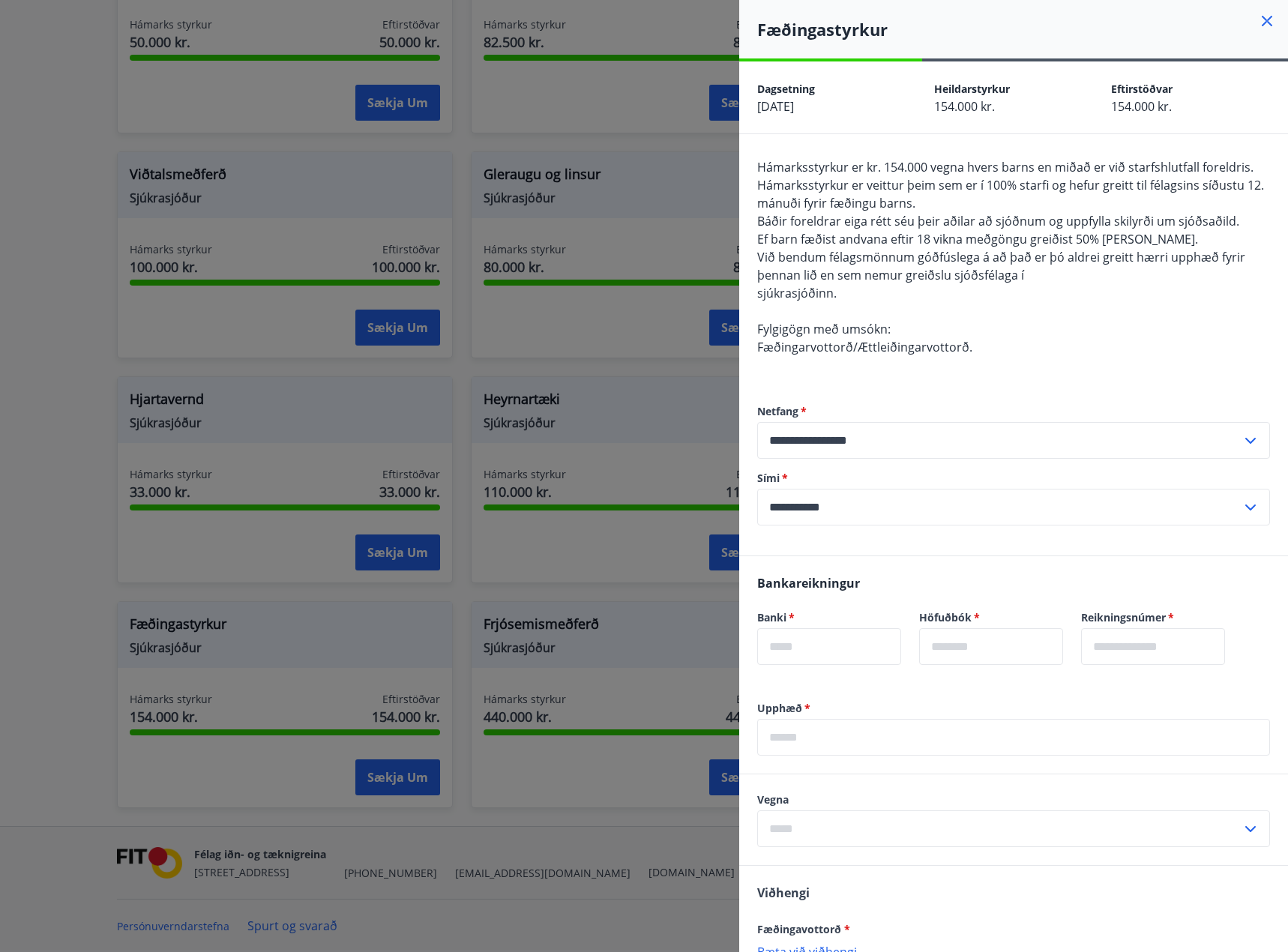
click at [1169, 246] on div "Hámarksstyrkur er kr. 154.000 vegna hvers barns en miðað er við starfshlutfall …" at bounding box center [1013, 266] width 512 height 216
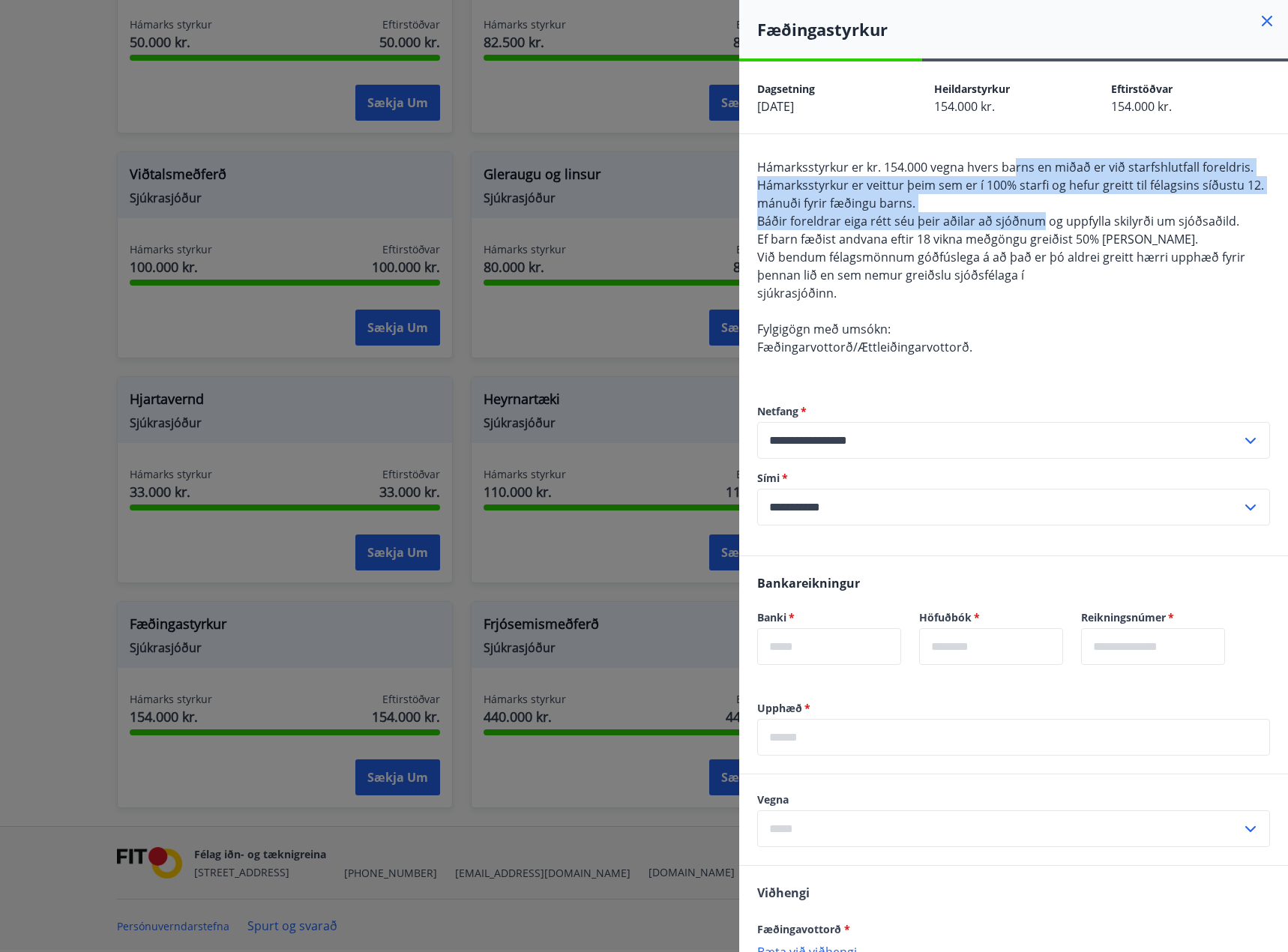
drag, startPoint x: 1014, startPoint y: 168, endPoint x: 1041, endPoint y: 228, distance: 65.8
click at [1041, 228] on span "Hámarksstyrkur er kr. 154.000 vegna hvers barns en miðað er við starfshlutfall …" at bounding box center [1010, 257] width 507 height 197
click at [900, 230] on div "Hámarksstyrkur er kr. 154.000 vegna hvers barns en miðað er við starfshlutfall …" at bounding box center [1013, 266] width 512 height 216
drag, startPoint x: 807, startPoint y: 181, endPoint x: 1026, endPoint y: 223, distance: 223.0
click at [1014, 219] on span "Hámarksstyrkur er kr. 154.000 vegna hvers barns en miðað er við starfshlutfall …" at bounding box center [1010, 257] width 507 height 197
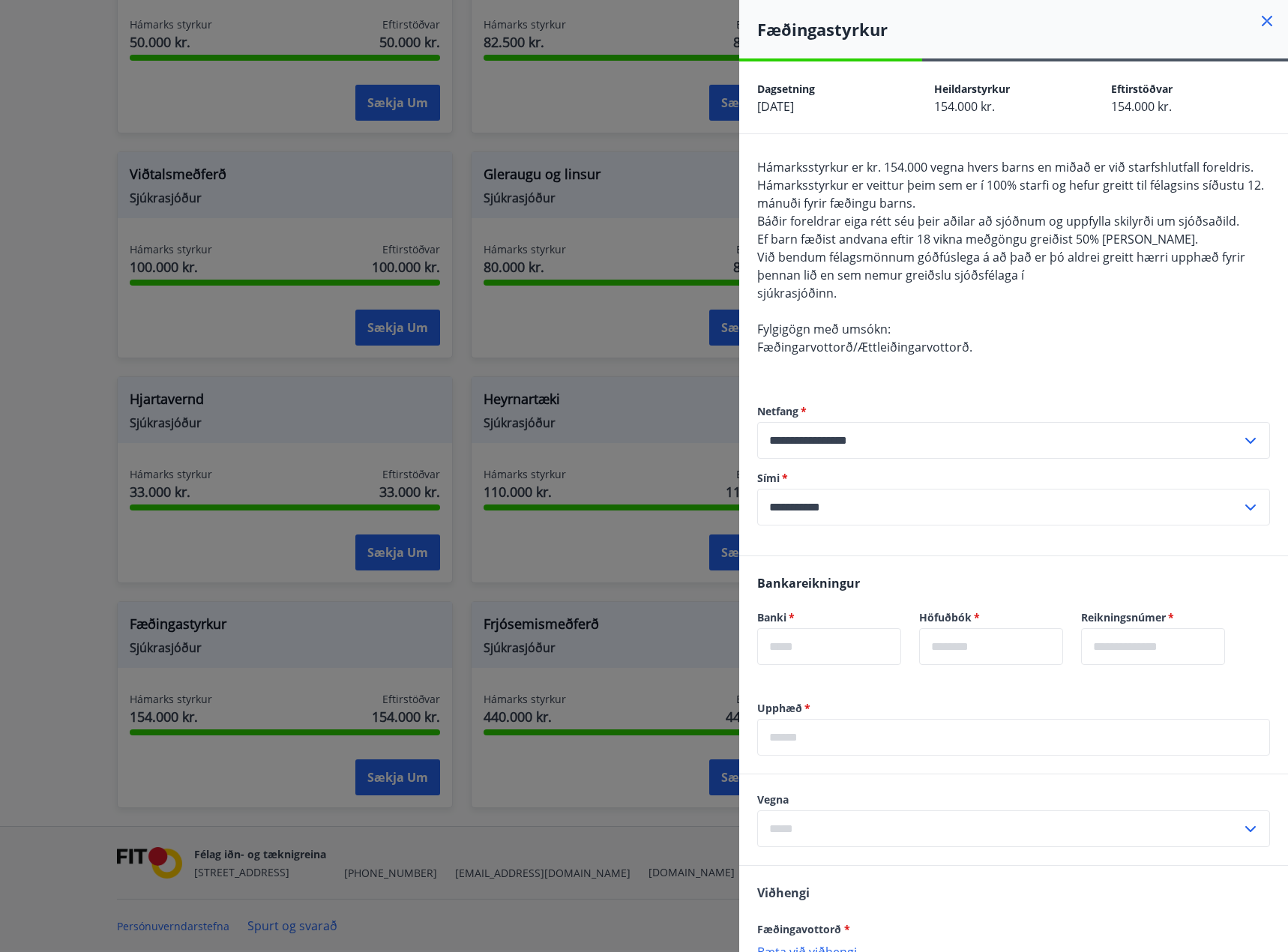
click at [1080, 235] on span "Ef barn fæðist andvana eftir 18 vikna meðgöngu greiðist 50% af styrk." at bounding box center [977, 239] width 440 height 17
click at [1258, 21] on icon at bounding box center [1267, 20] width 18 height 18
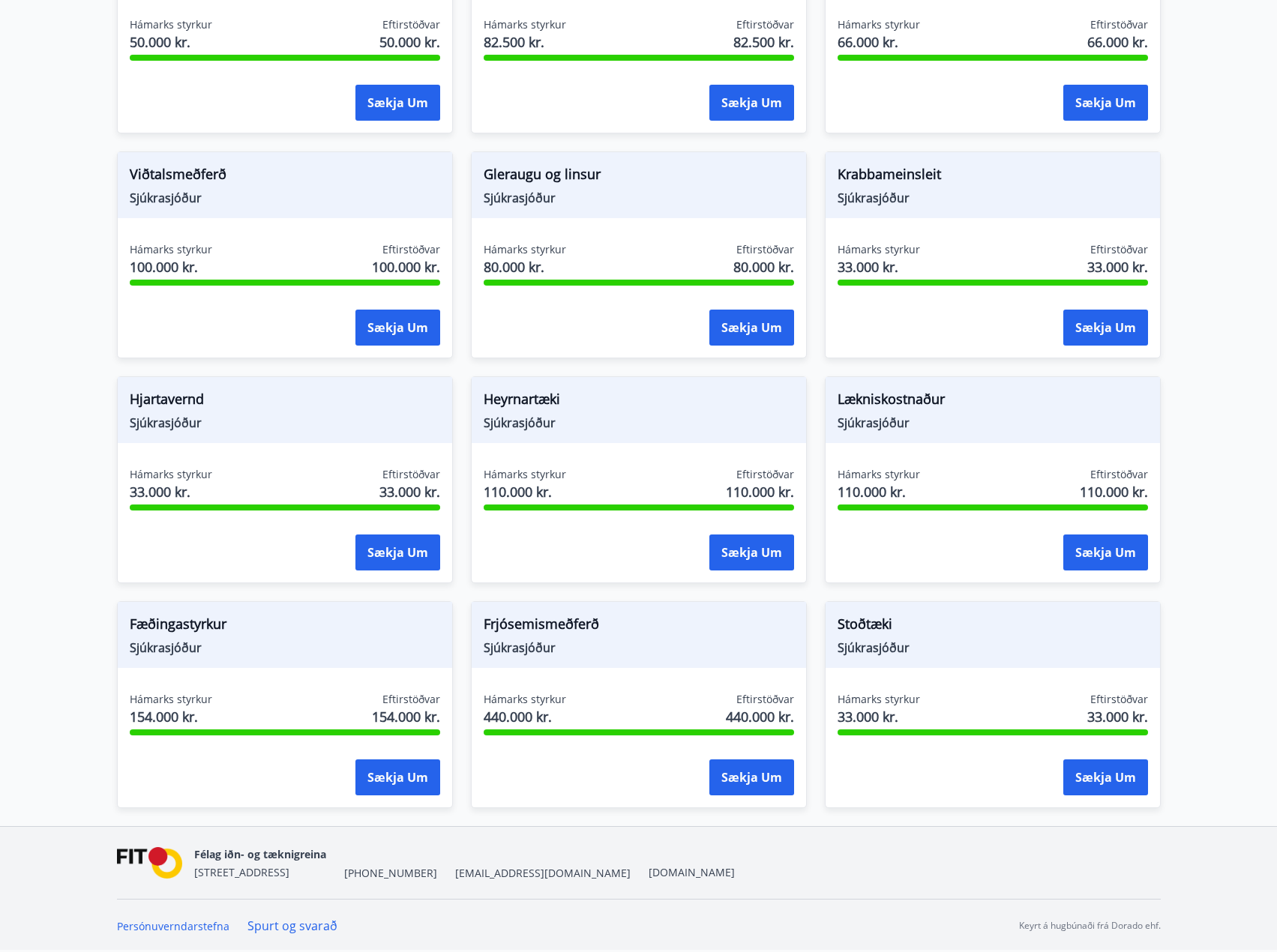
click at [809, 859] on nav "Félag iðn- og tæknigreina Stórhöfða 31, 110 Reykjavík +354 535-6000 fit@fit.is …" at bounding box center [638, 863] width 1044 height 36
click at [616, 424] on span "Sjúkrasjóður" at bounding box center [638, 423] width 311 height 17
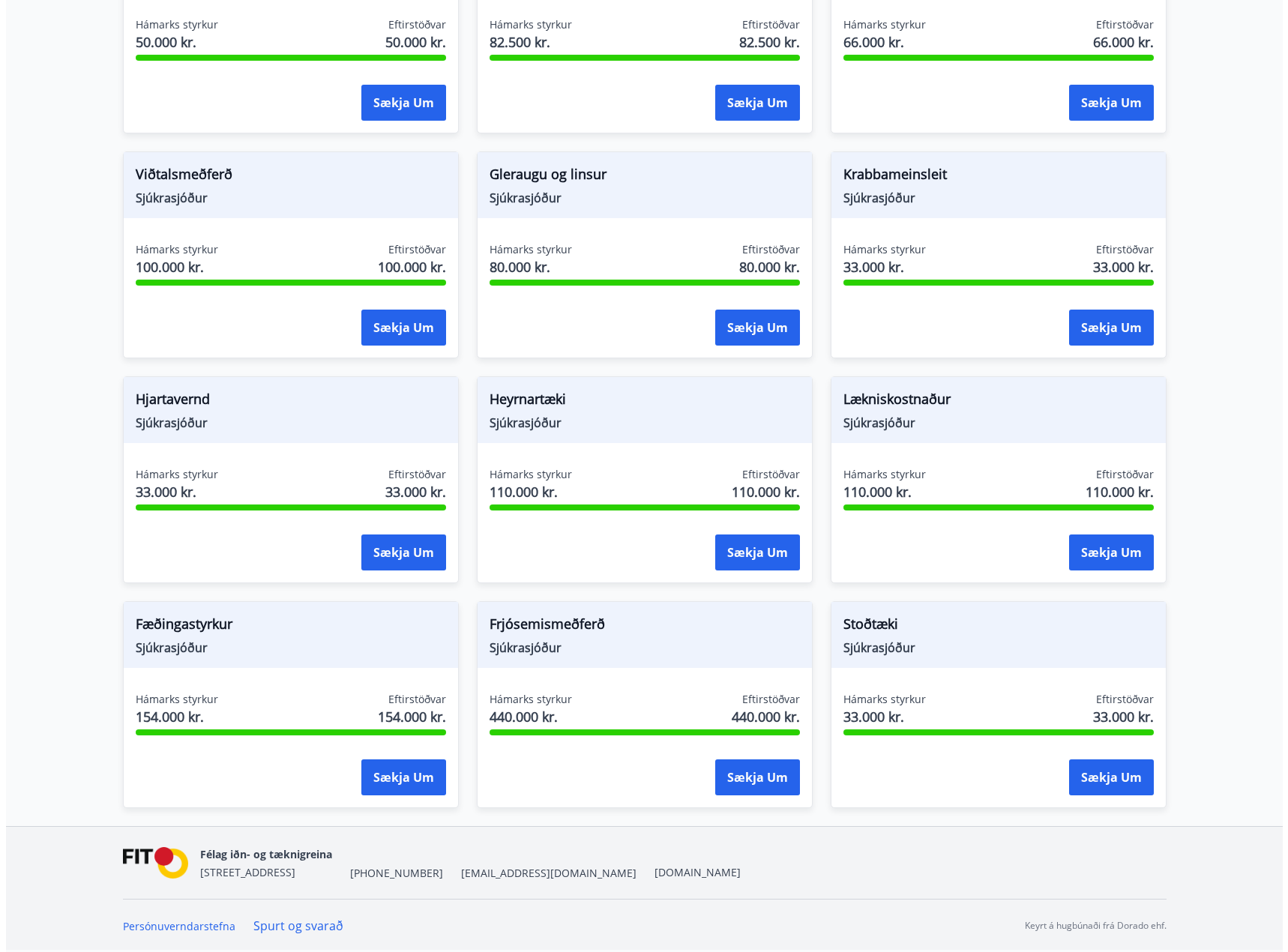
scroll to position [280, 0]
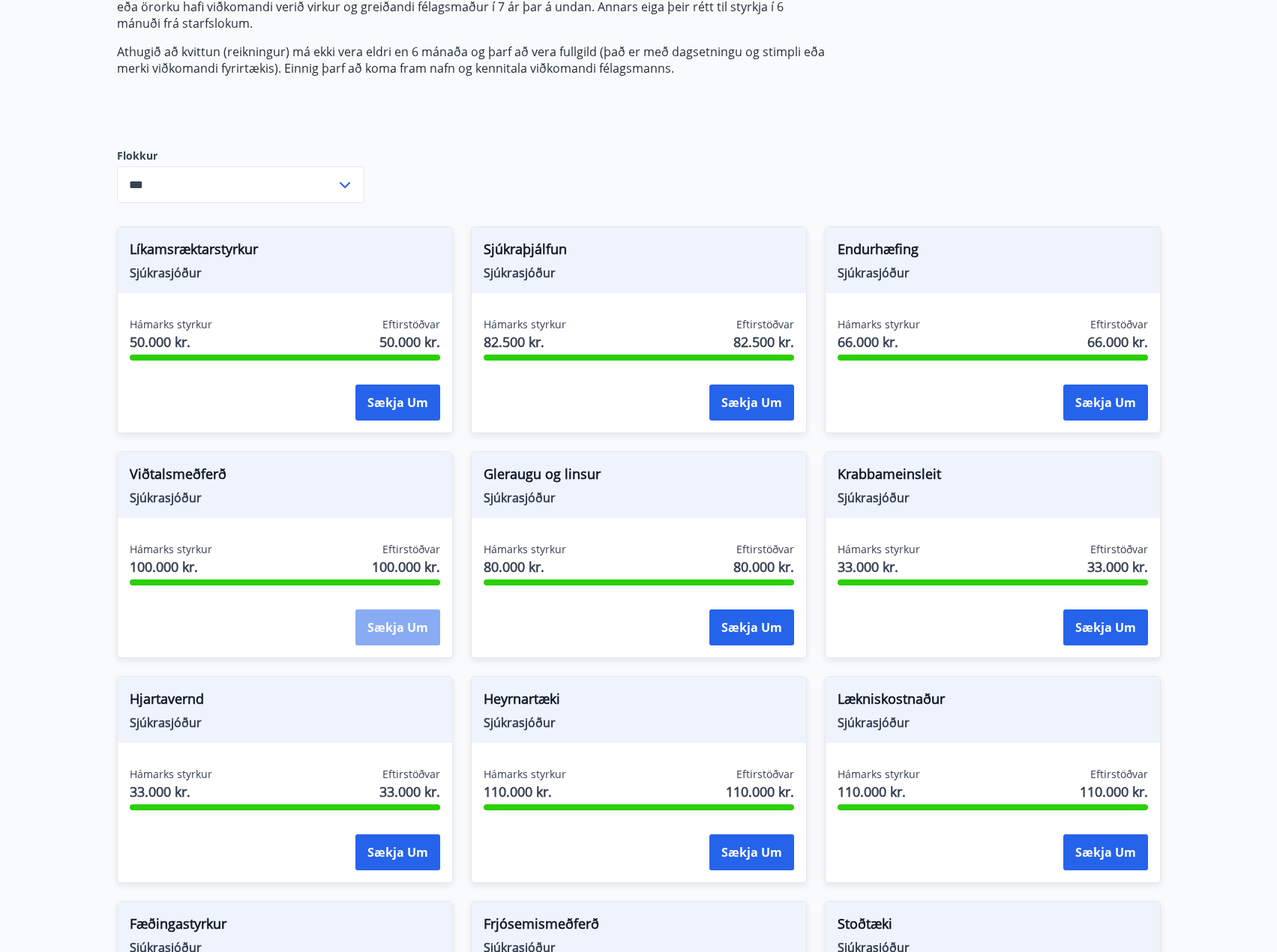
click at [401, 633] on button "Sækja um" at bounding box center [397, 627] width 85 height 36
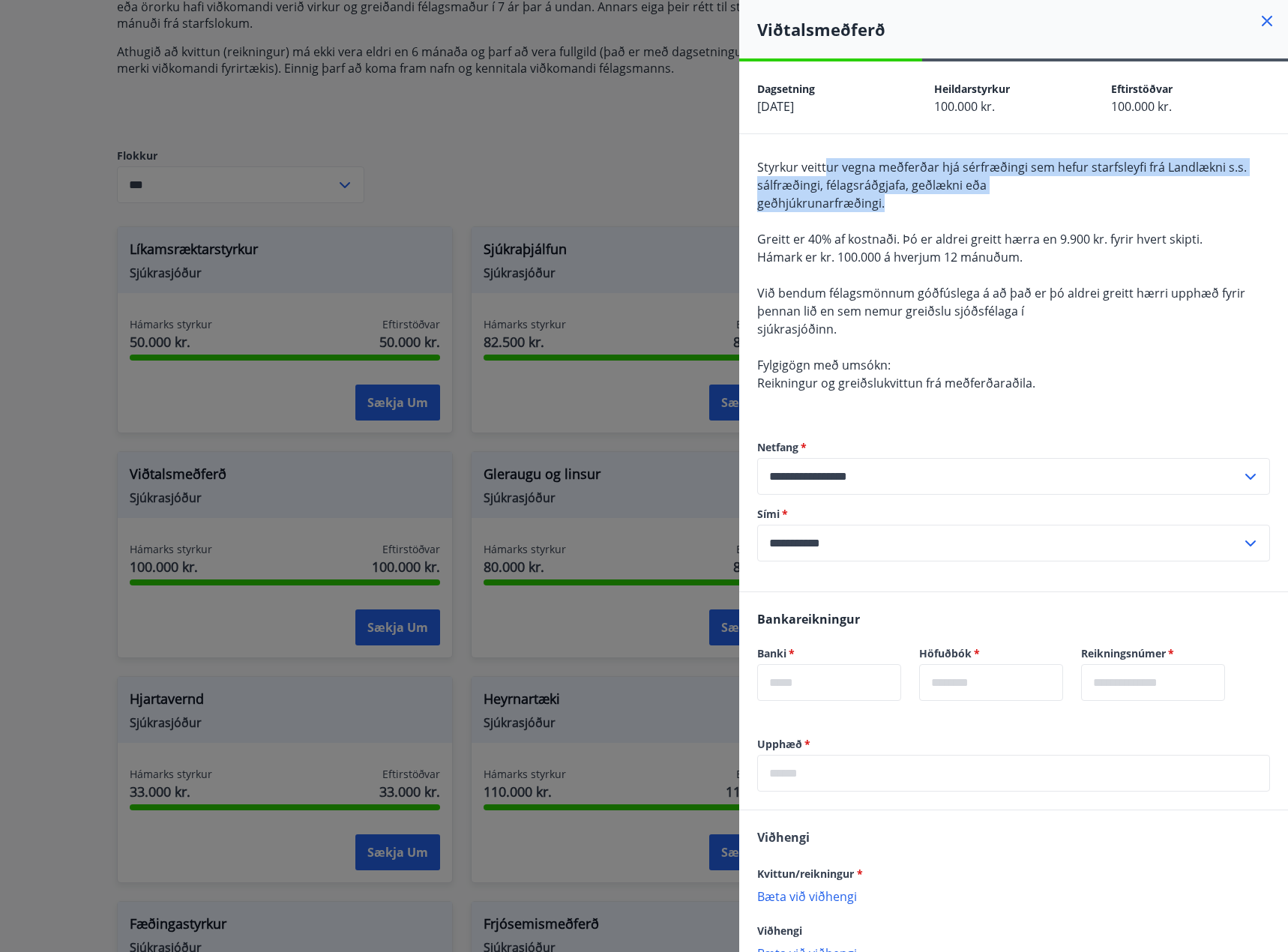
drag, startPoint x: 902, startPoint y: 183, endPoint x: 1067, endPoint y: 208, distance: 166.9
click at [1046, 206] on div "Styrkur veittur vegna meðferðar hjá sérfræðingi sem hefur starfsleyfi frá Landl…" at bounding box center [1013, 284] width 512 height 252
click at [1091, 212] on div "Styrkur veittur vegna meðferðar hjá sérfræðingi sem hefur starfsleyfi frá Landl…" at bounding box center [1013, 284] width 512 height 252
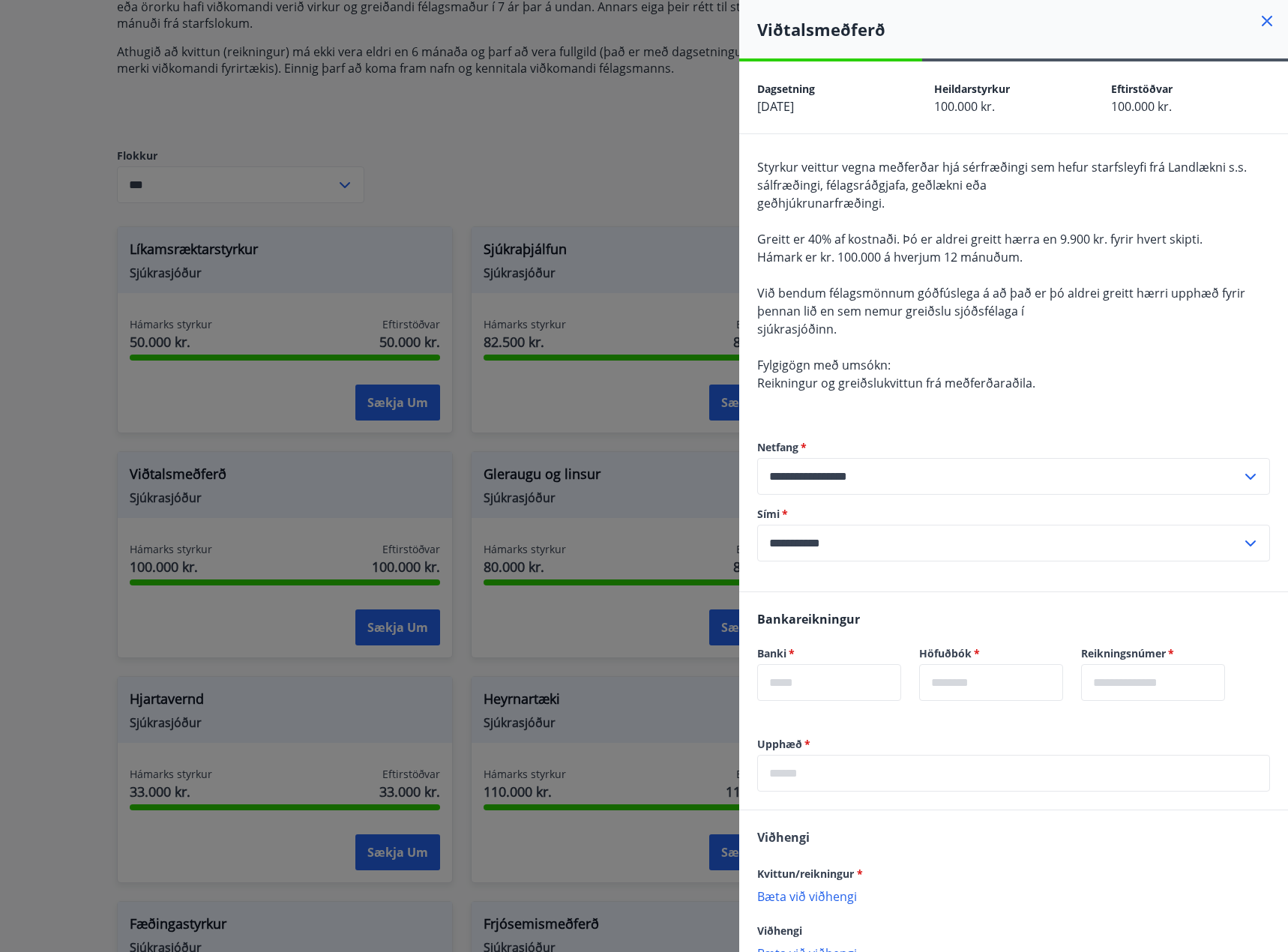
click at [550, 163] on div at bounding box center [644, 476] width 1288 height 952
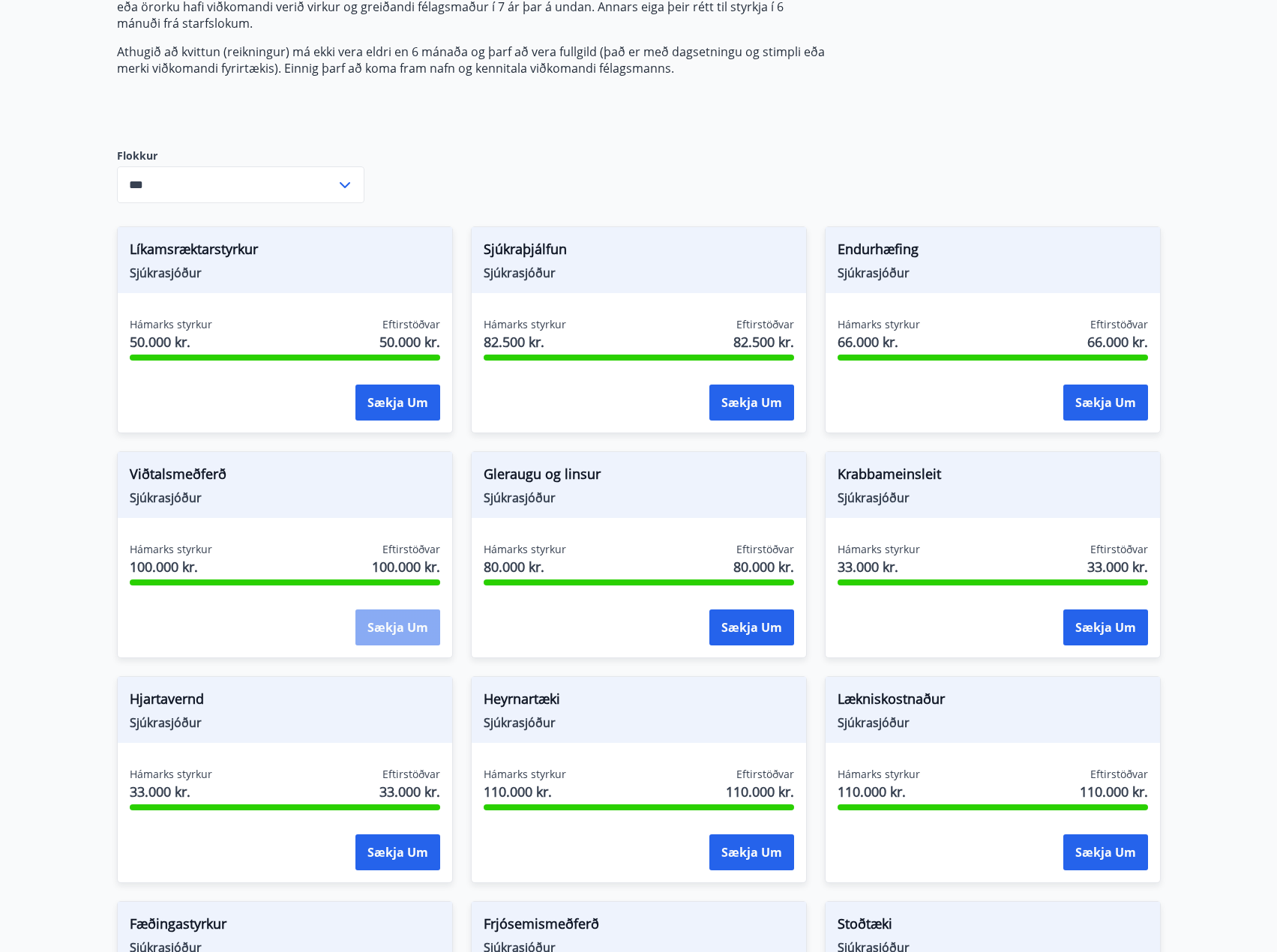
click at [399, 632] on button "Sækja um" at bounding box center [397, 627] width 85 height 36
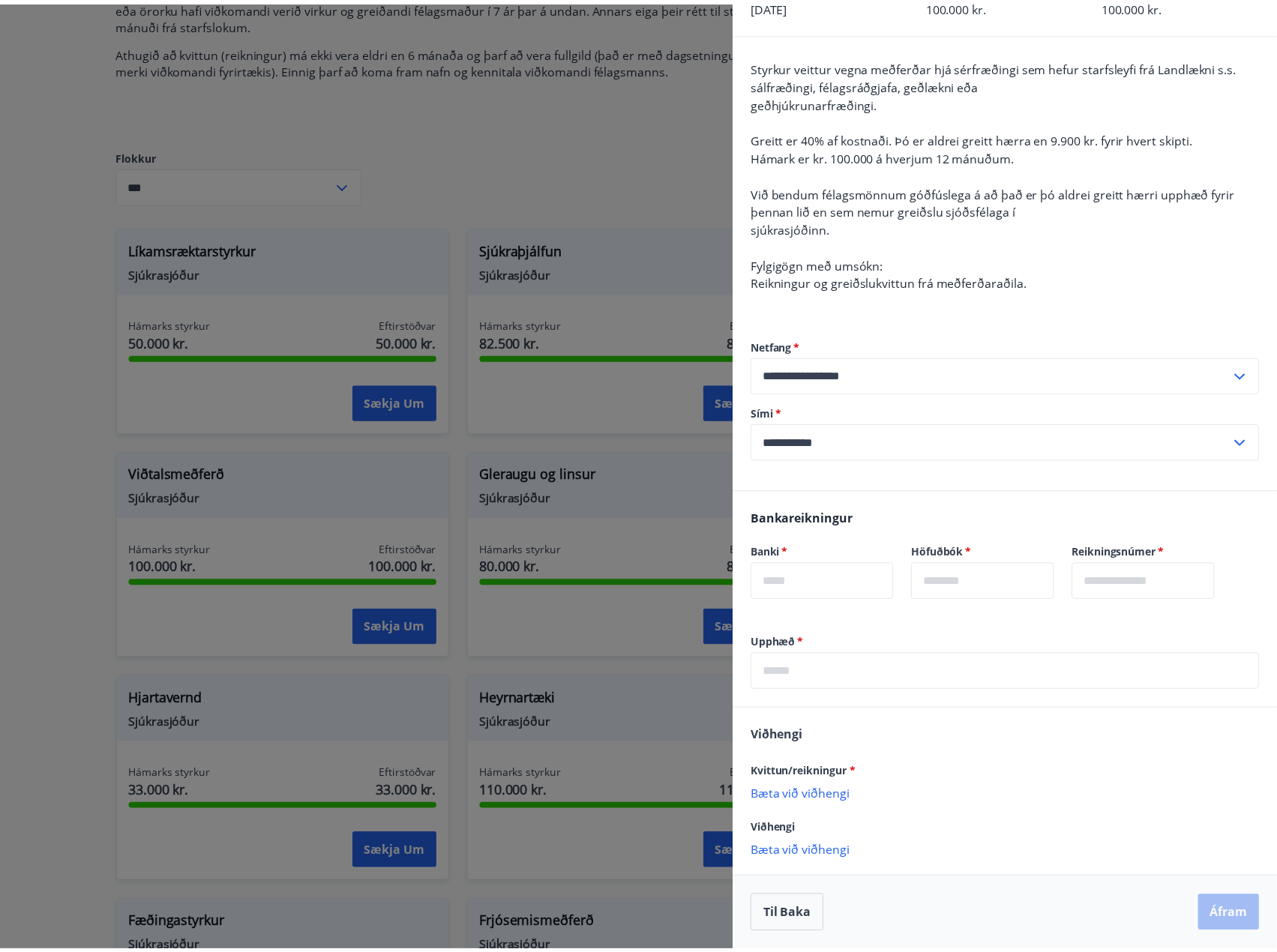
scroll to position [0, 0]
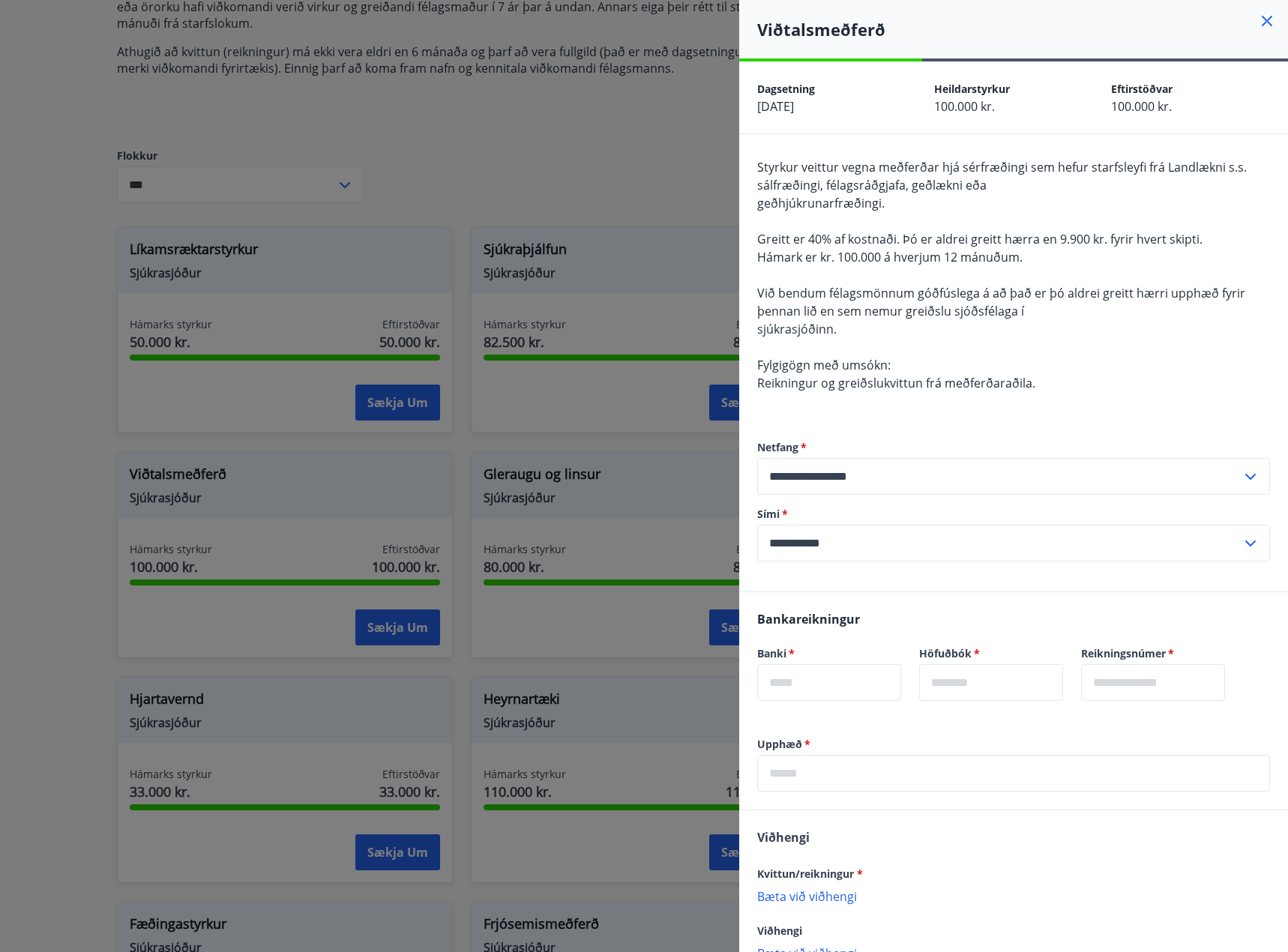
click at [1261, 17] on icon at bounding box center [1267, 21] width 11 height 11
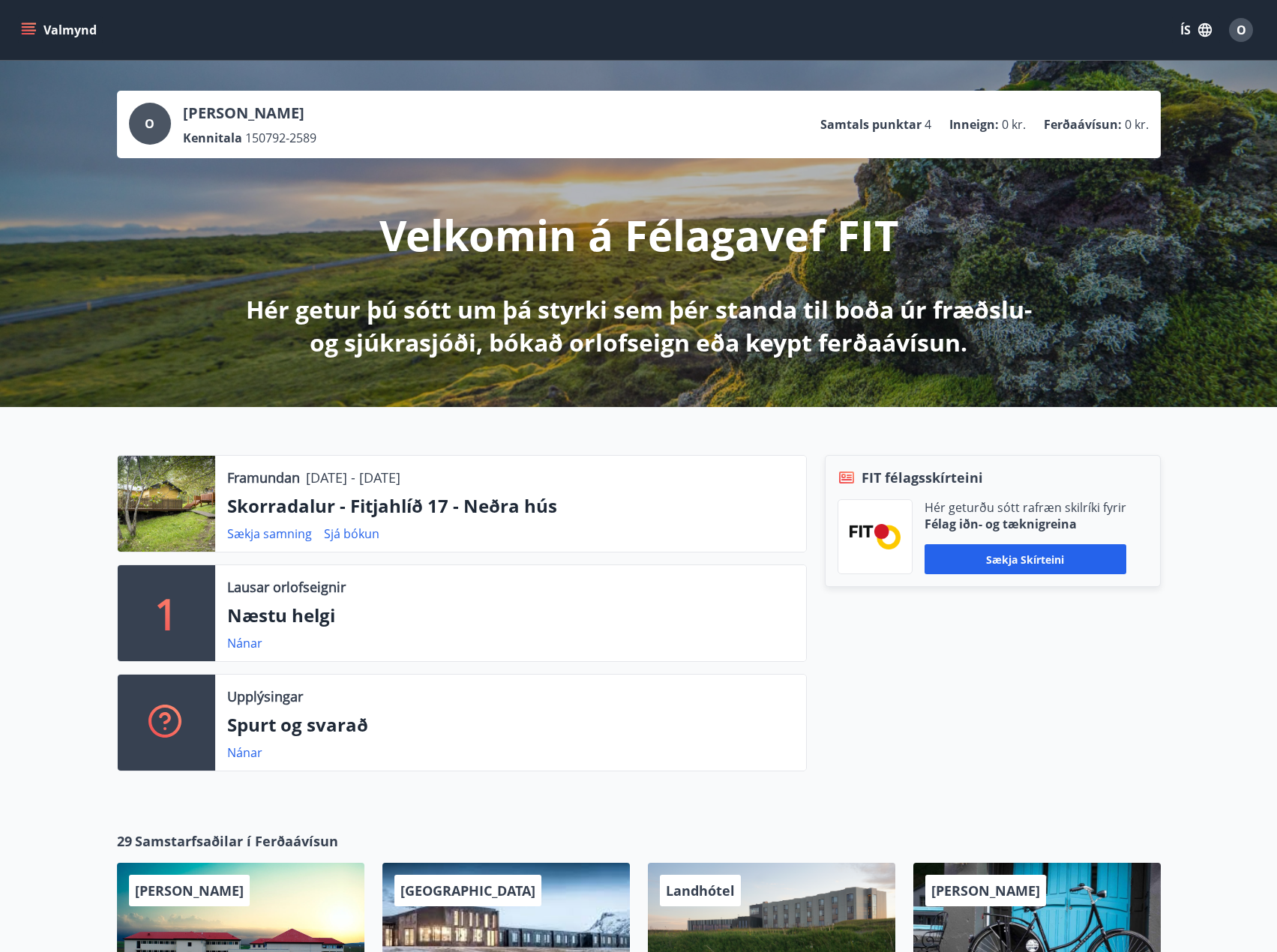
click at [165, 127] on div "O" at bounding box center [150, 123] width 42 height 42
drag, startPoint x: 1083, startPoint y: 121, endPoint x: 1090, endPoint y: 161, distance: 40.6
click at [1083, 122] on p "Ferðaávísun :" at bounding box center [1083, 125] width 78 height 17
click at [1203, 27] on icon "button" at bounding box center [1204, 29] width 13 height 13
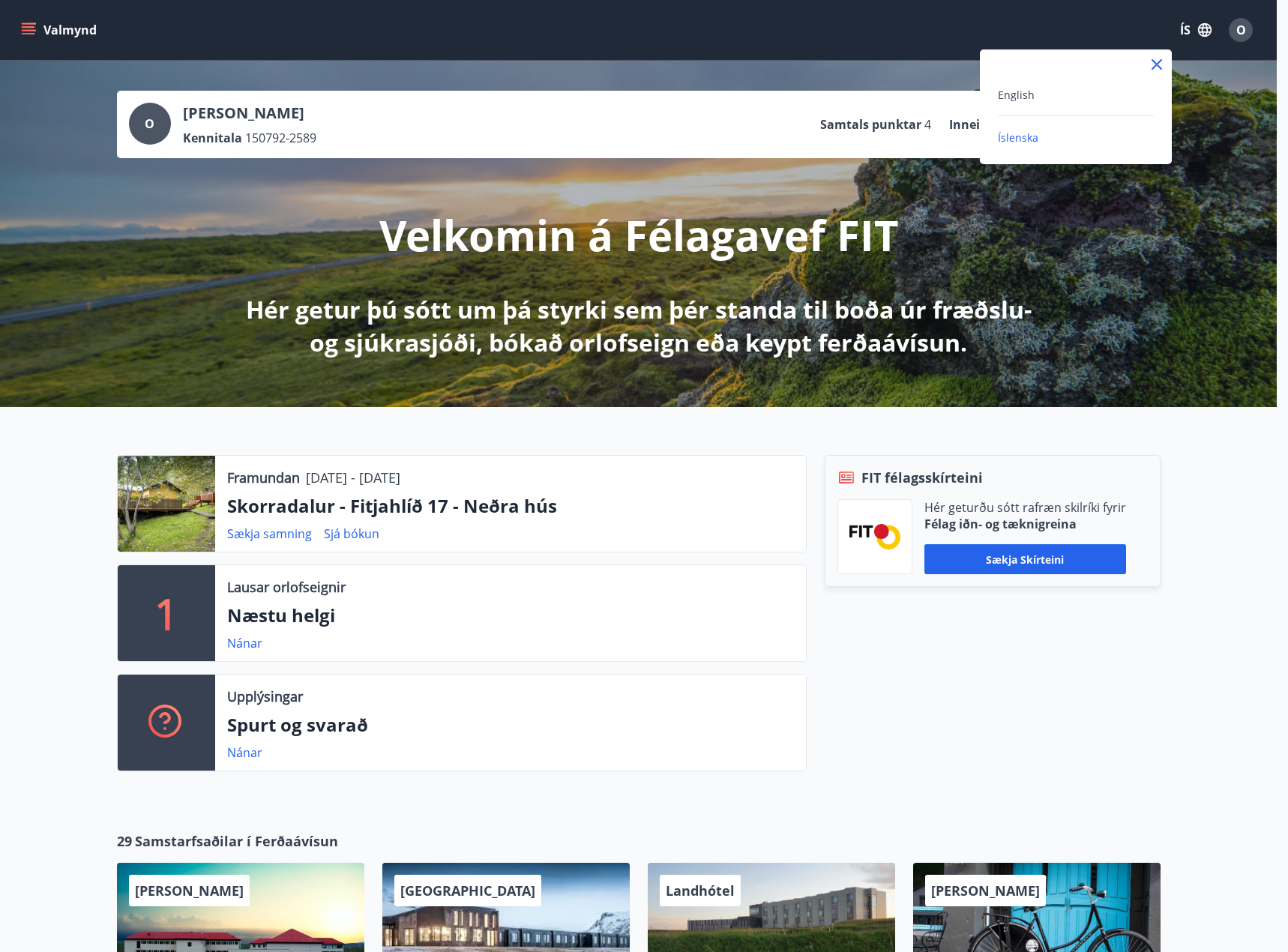
click at [1245, 30] on div at bounding box center [644, 476] width 1288 height 952
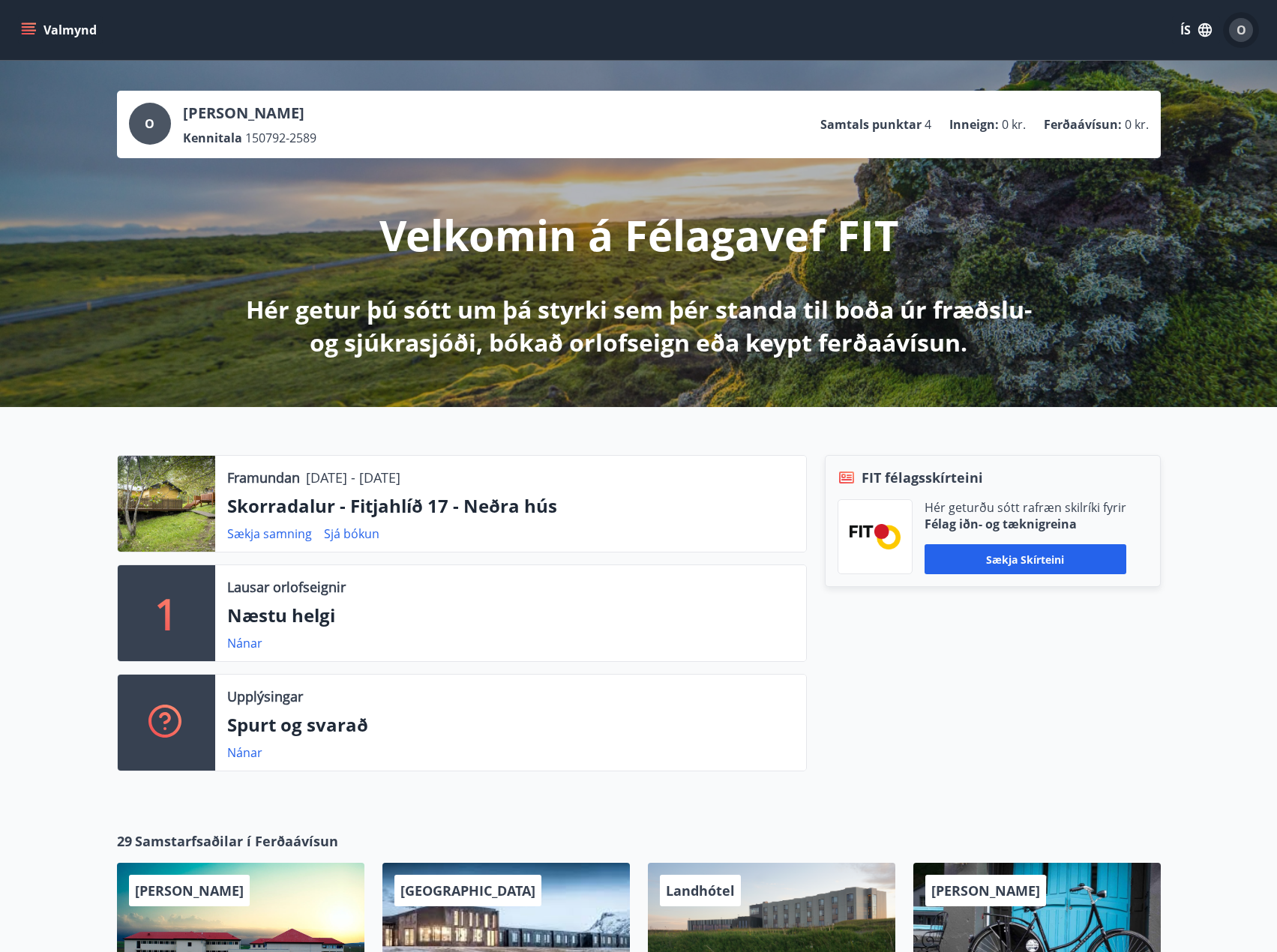
click at [1246, 30] on span "O" at bounding box center [1241, 29] width 10 height 17
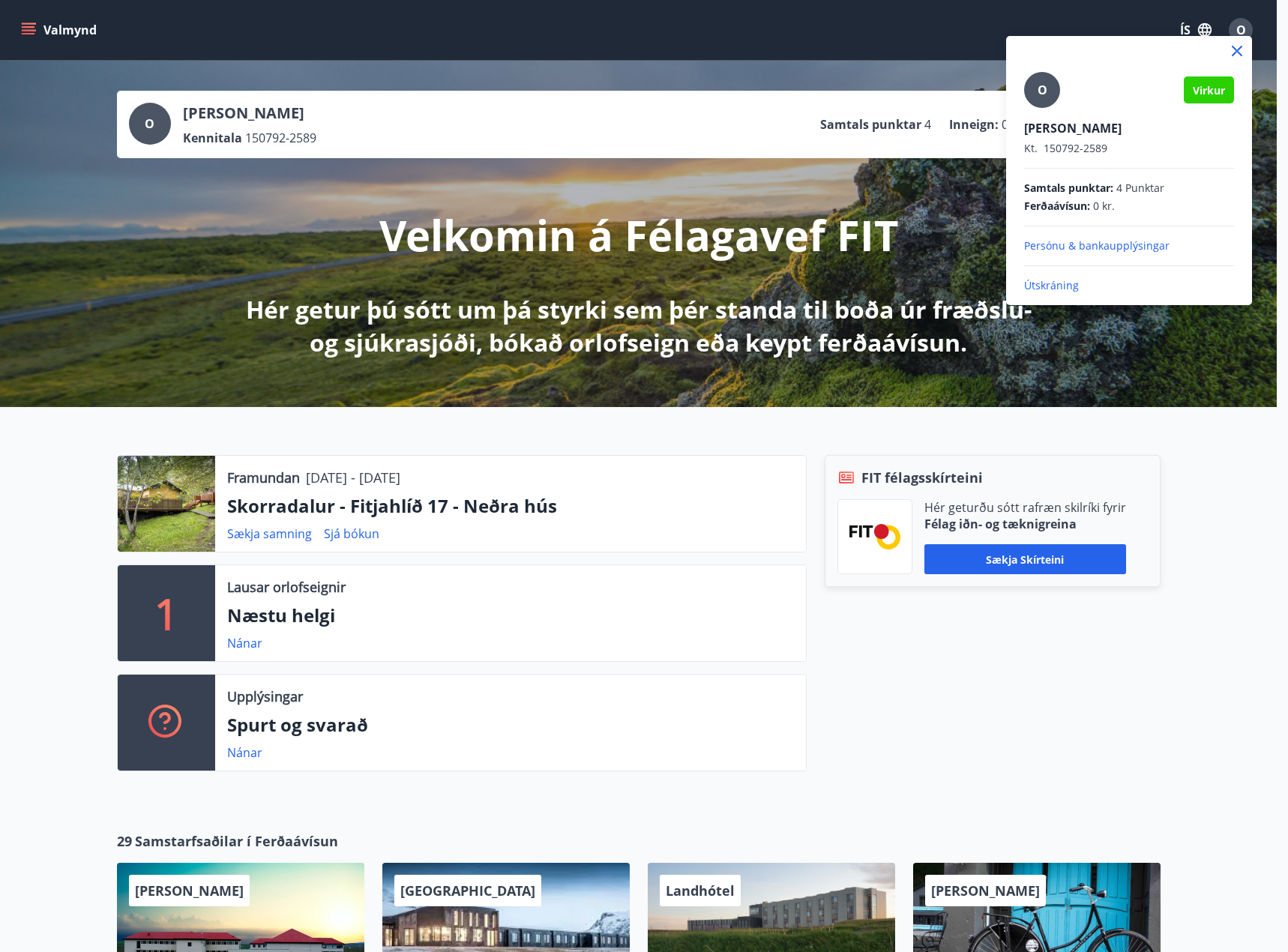
click at [1094, 246] on p "Persónu & bankaupplýsingar" at bounding box center [1129, 246] width 210 height 15
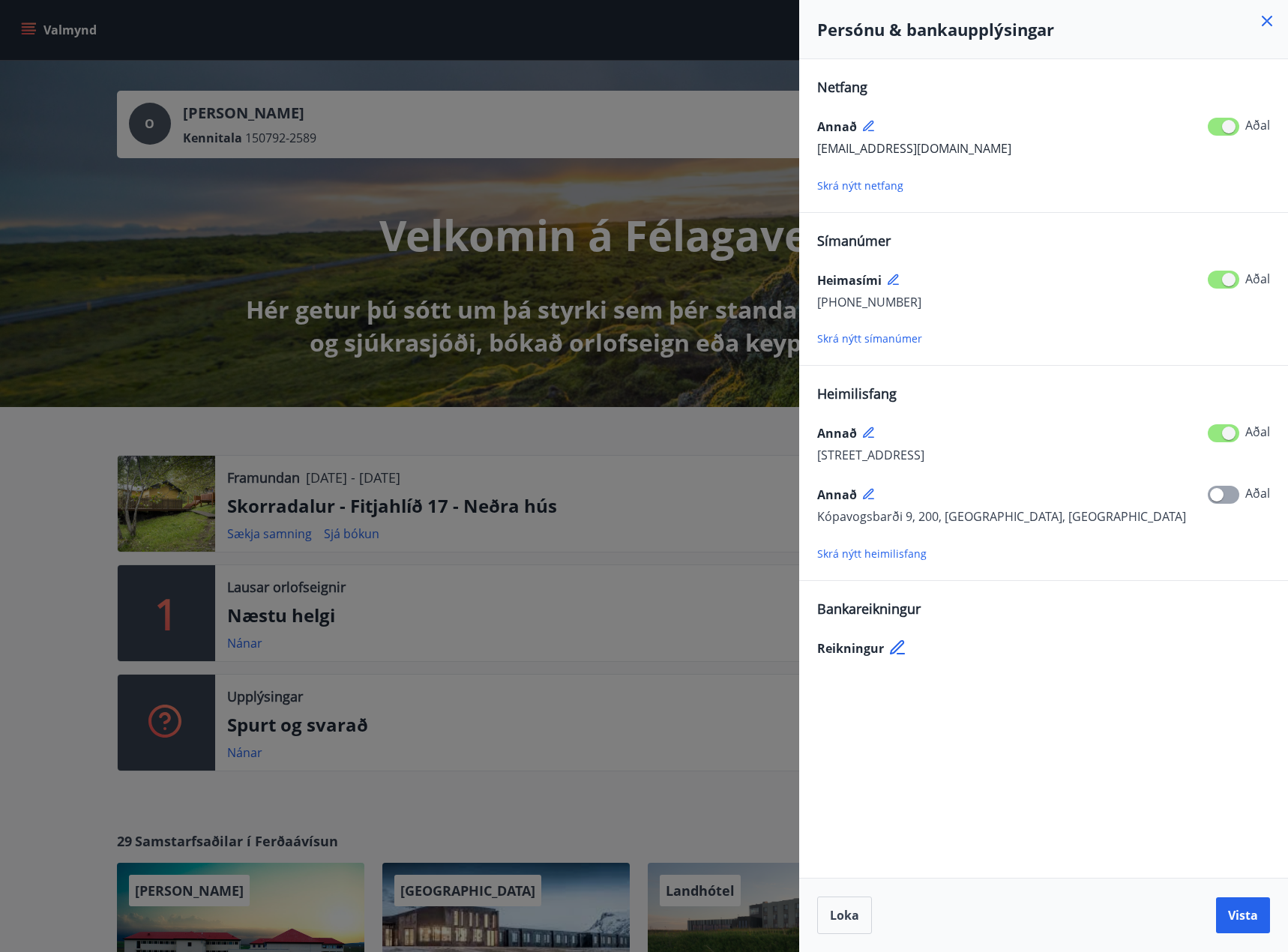
click at [731, 480] on div at bounding box center [644, 476] width 1288 height 952
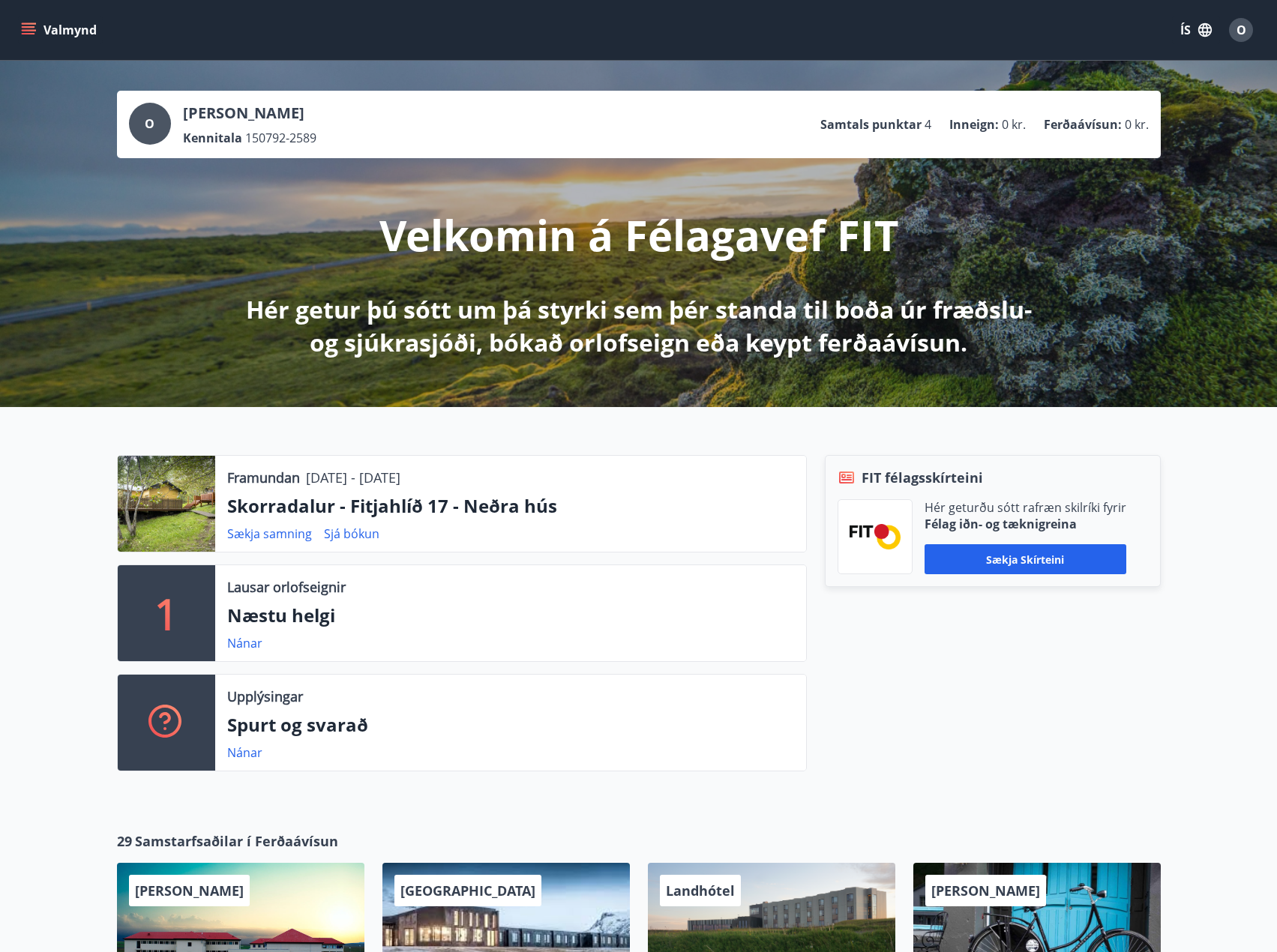
click at [44, 12] on div "Valmynd ÍS O" at bounding box center [638, 29] width 1277 height 60
click at [52, 31] on button "Valmynd" at bounding box center [60, 30] width 85 height 27
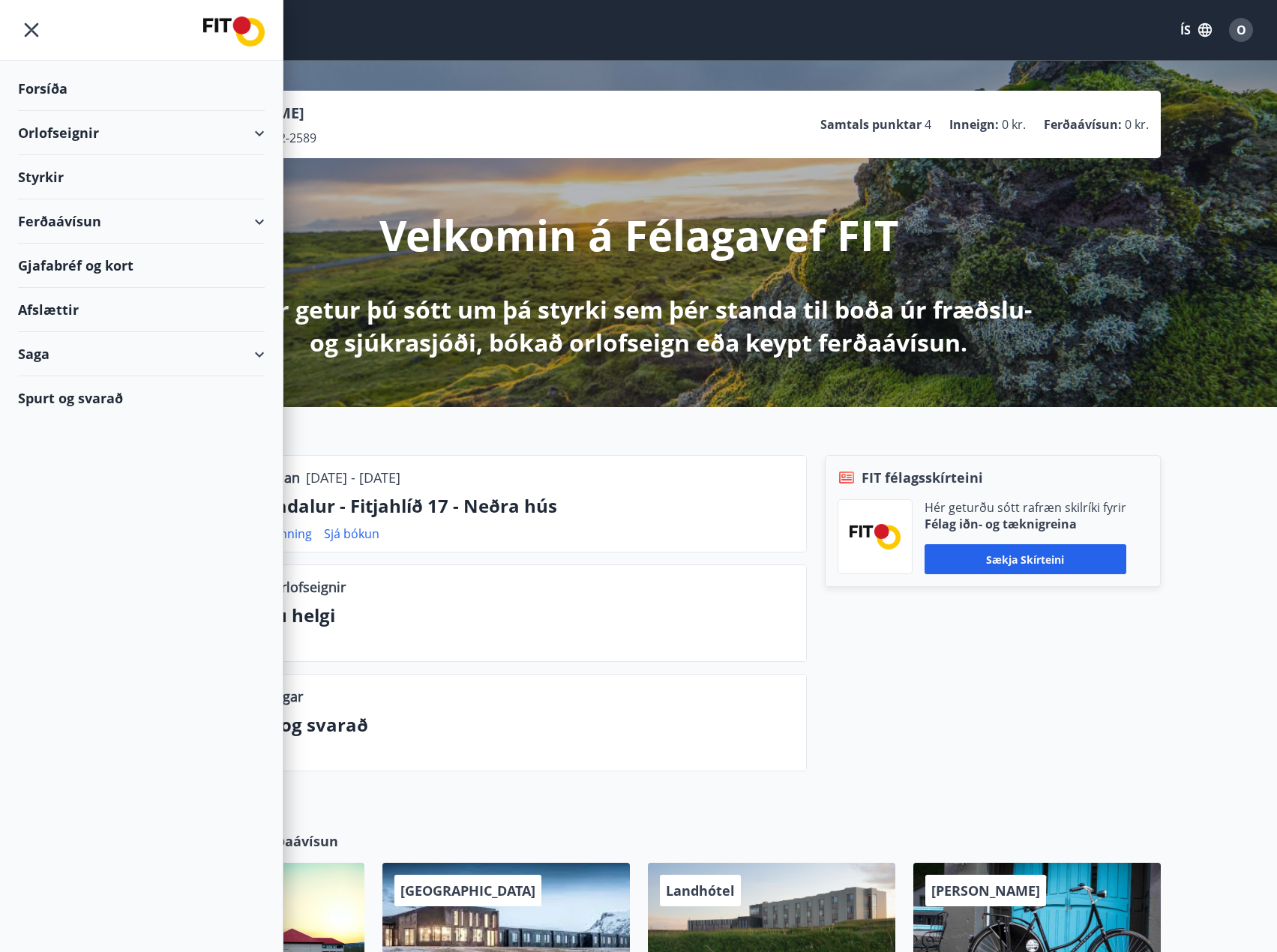
click at [248, 359] on div "Saga" at bounding box center [141, 354] width 247 height 44
click at [62, 526] on div "Inneign" at bounding box center [141, 518] width 222 height 31
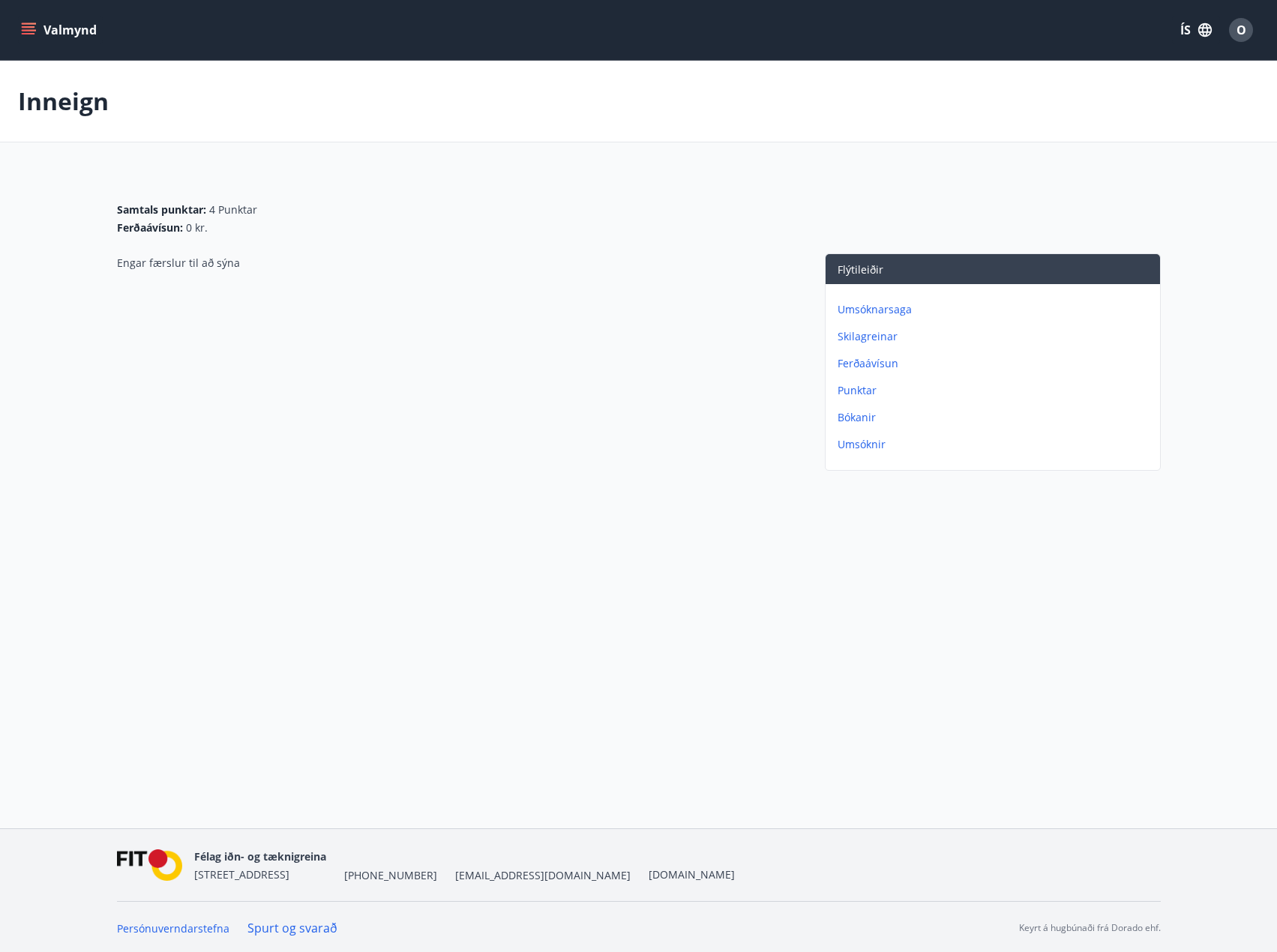
click at [872, 315] on p "Umsóknarsaga" at bounding box center [996, 310] width 317 height 15
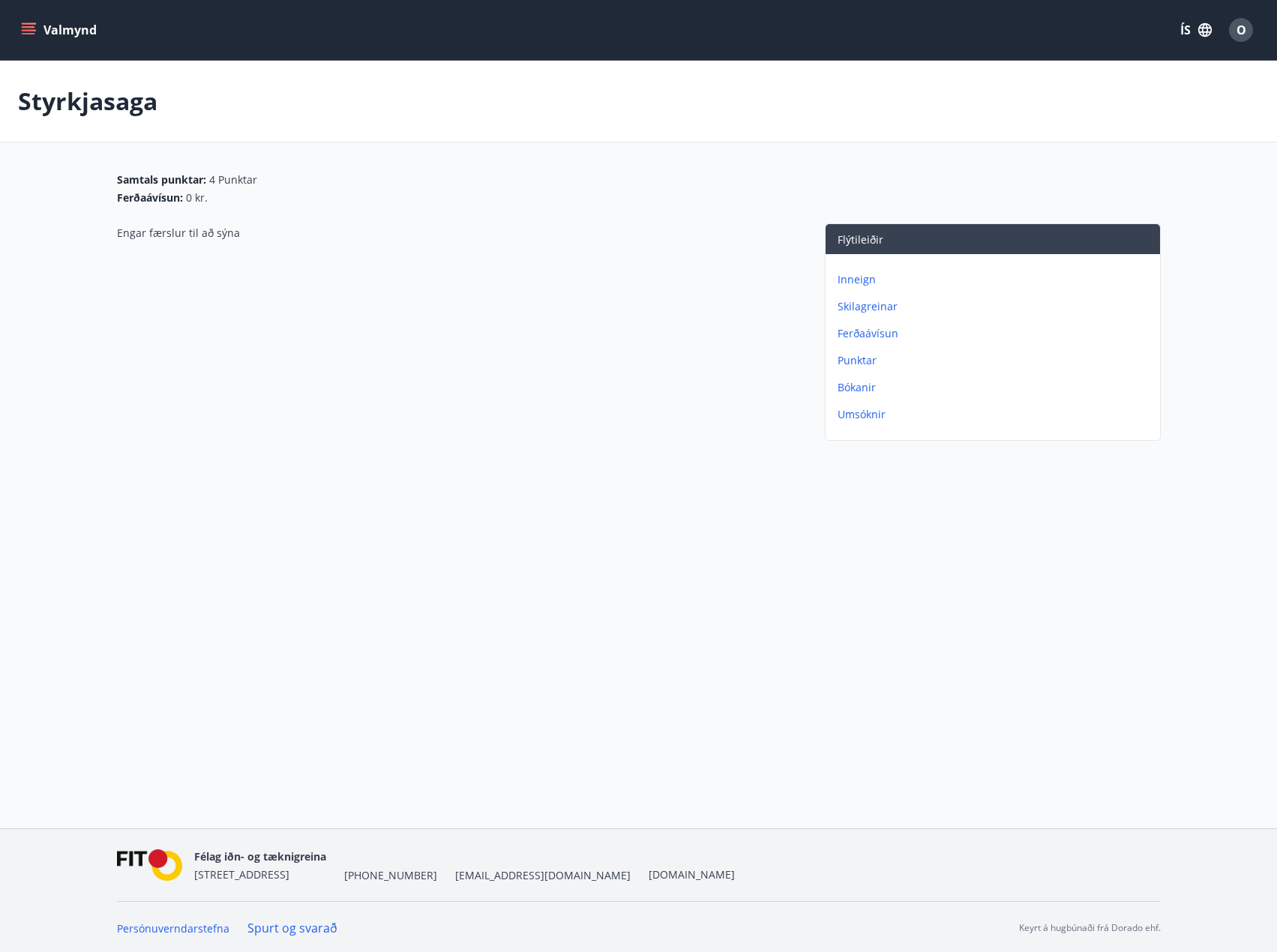
click at [859, 278] on p "Inneign" at bounding box center [996, 279] width 317 height 15
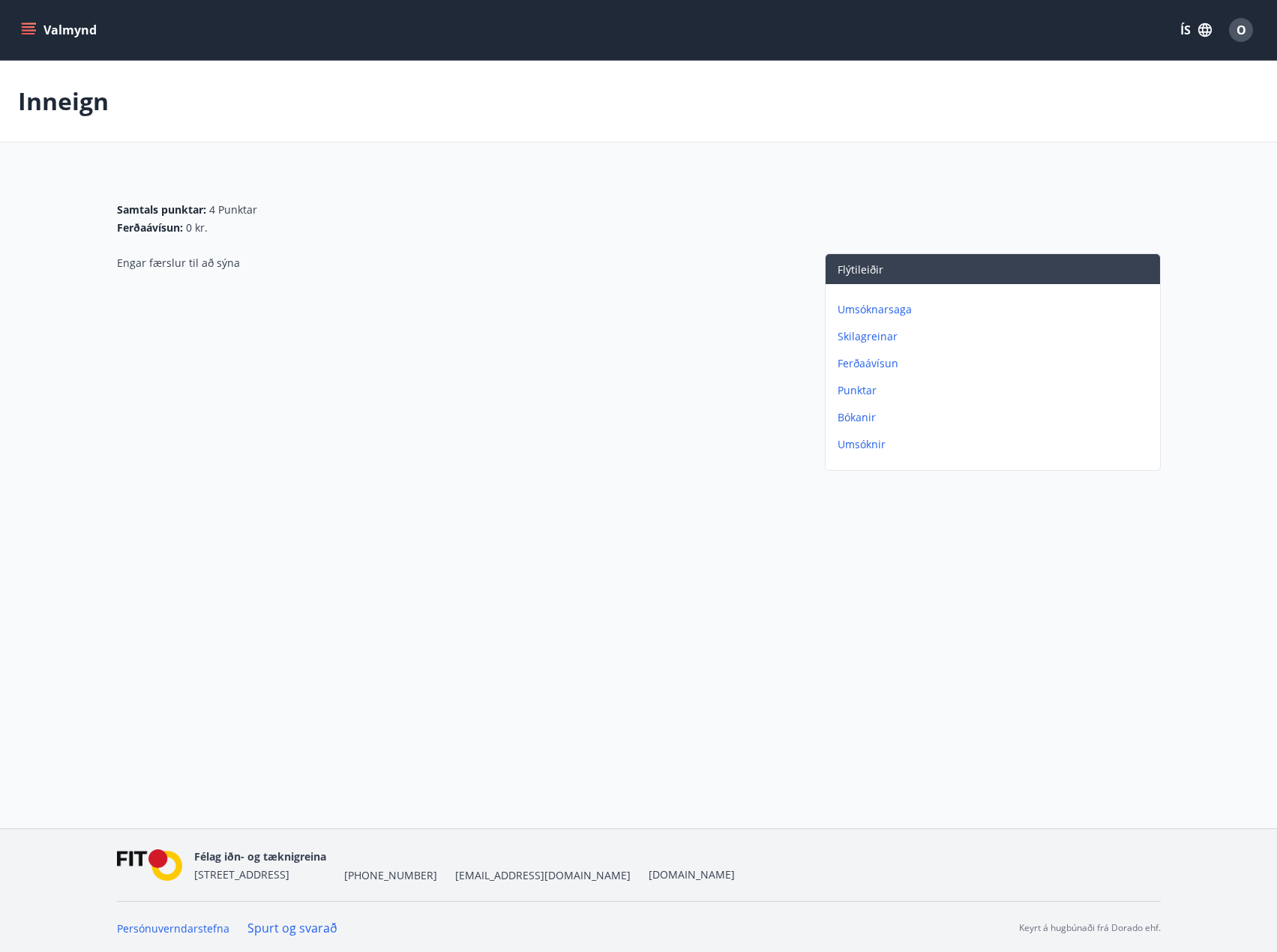
click at [876, 365] on p "Ferðaávísun" at bounding box center [996, 363] width 317 height 15
click at [857, 392] on p "Punktar" at bounding box center [996, 391] width 317 height 15
click at [863, 422] on p "Bókanir" at bounding box center [996, 417] width 317 height 15
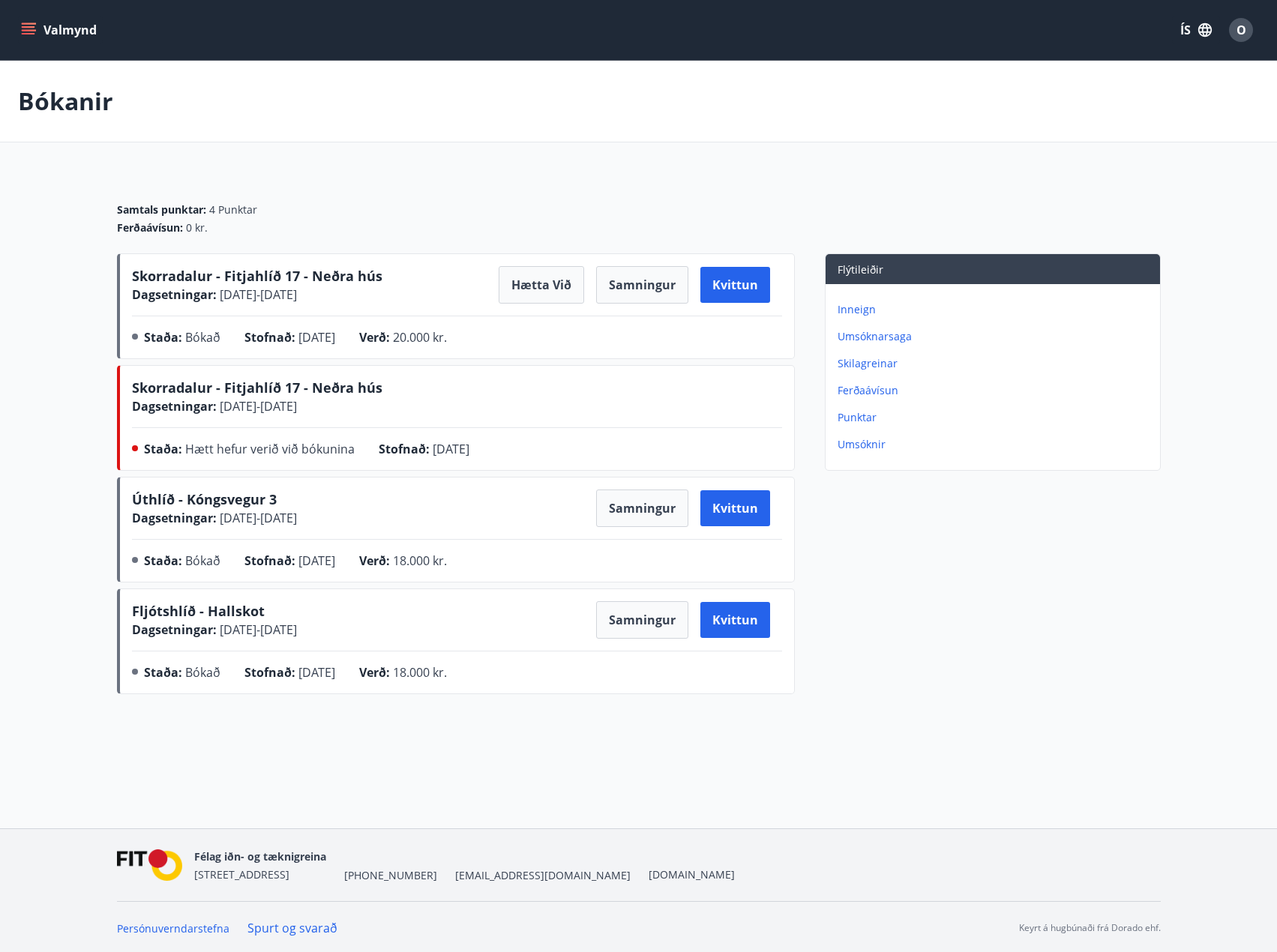
click at [31, 29] on icon "menu" at bounding box center [28, 29] width 15 height 15
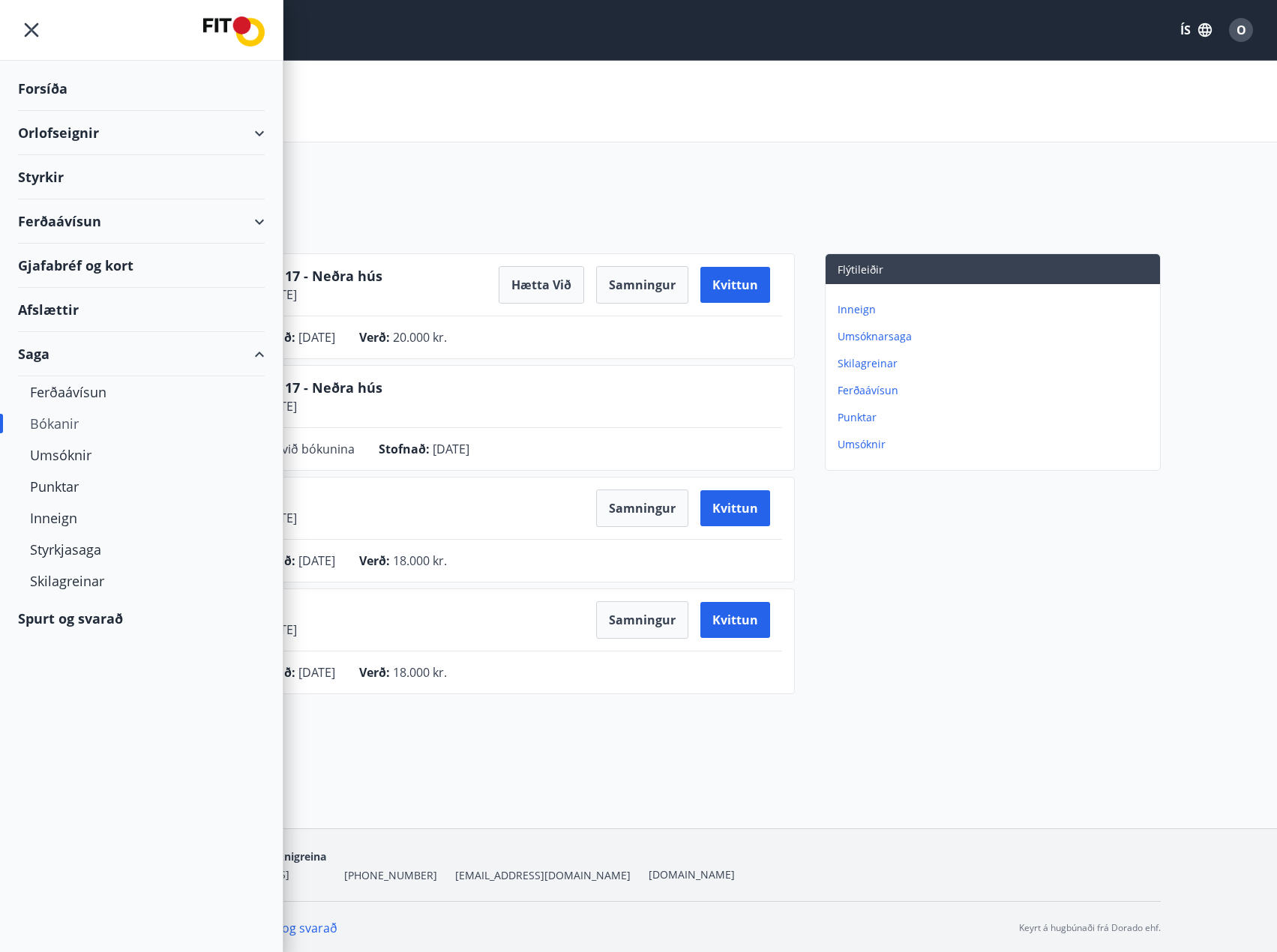
click at [62, 111] on div "Styrkir" at bounding box center [141, 89] width 247 height 44
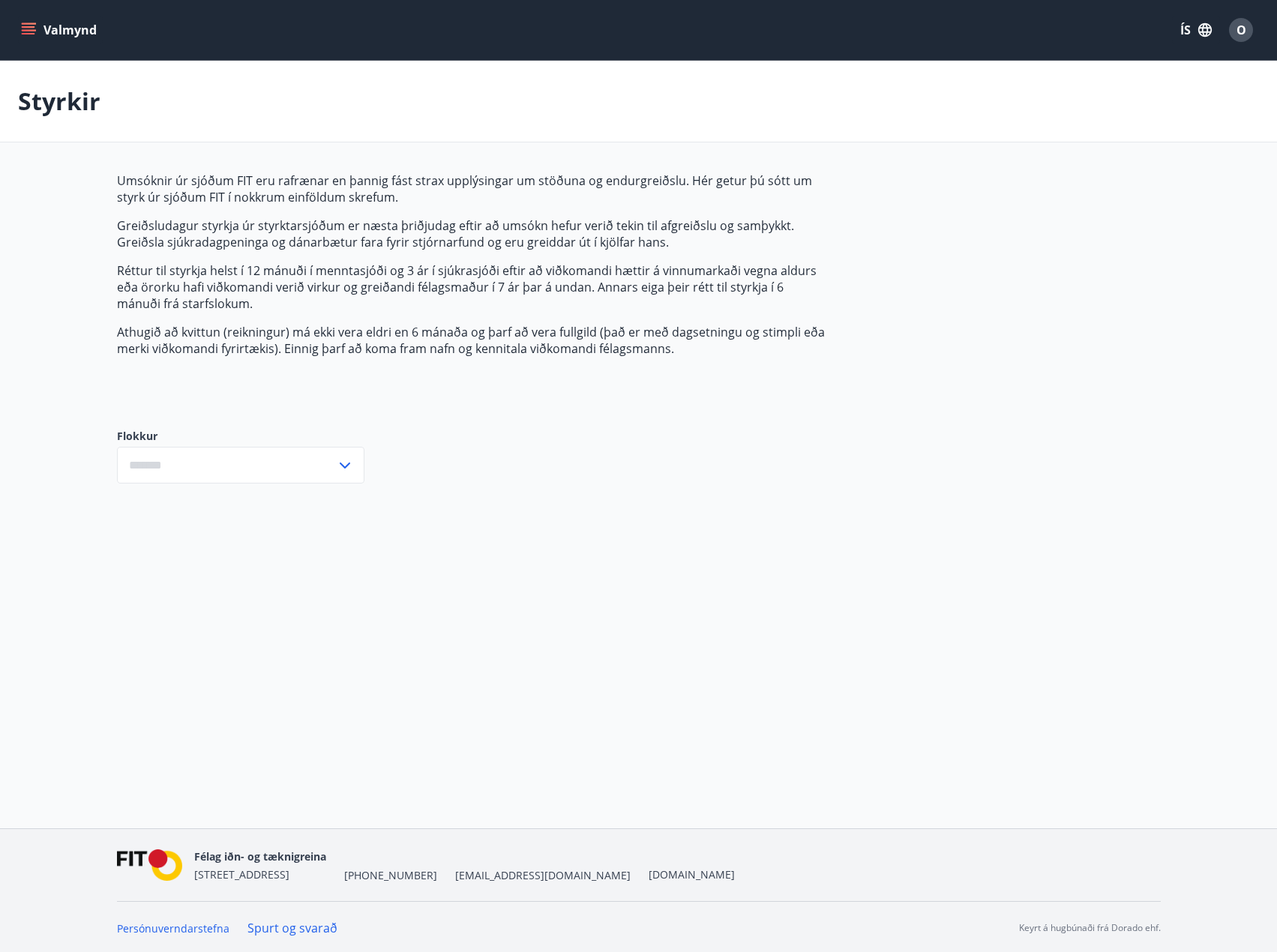
type input "***"
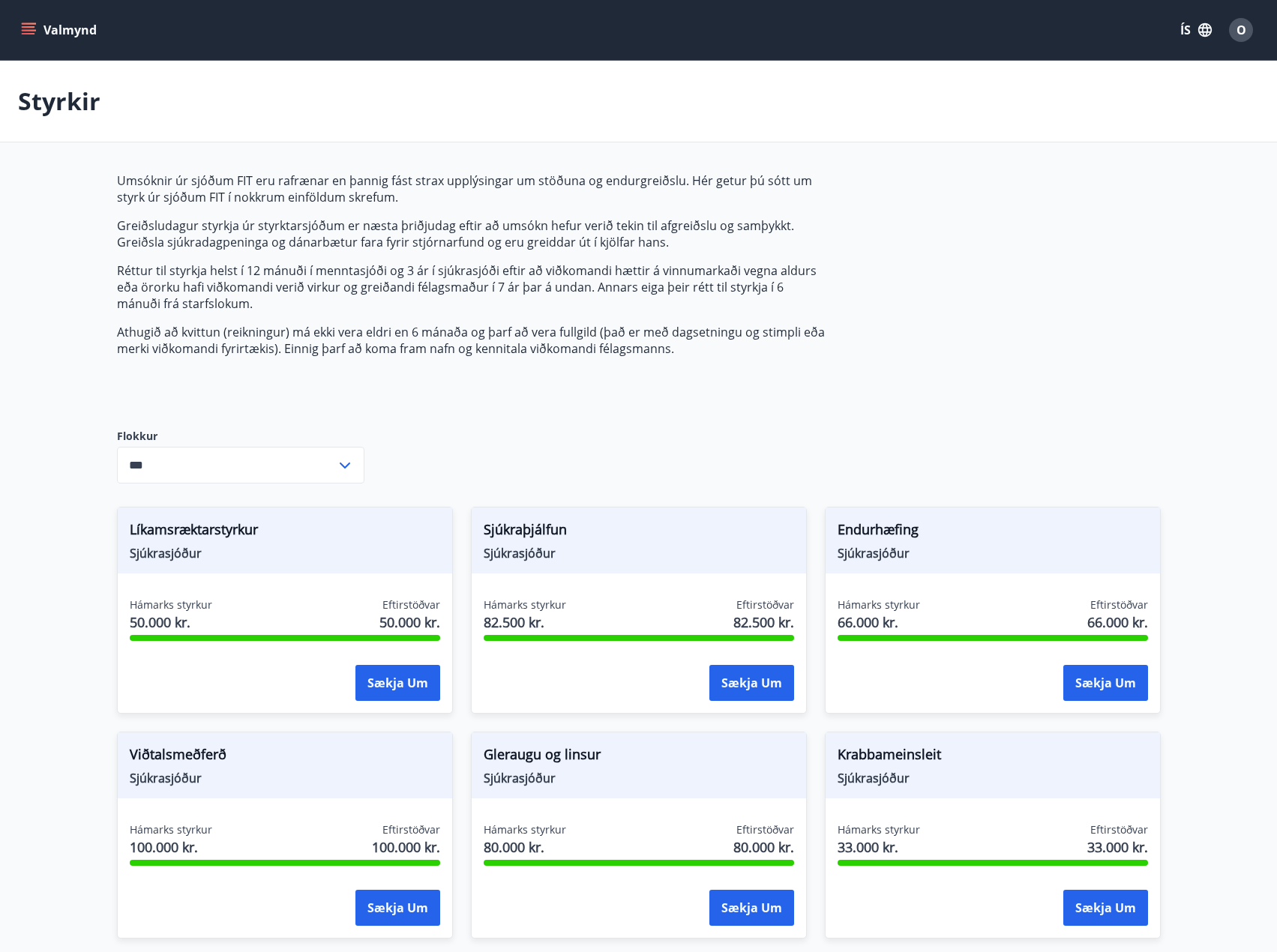
click at [41, 36] on button "Valmynd" at bounding box center [60, 30] width 85 height 27
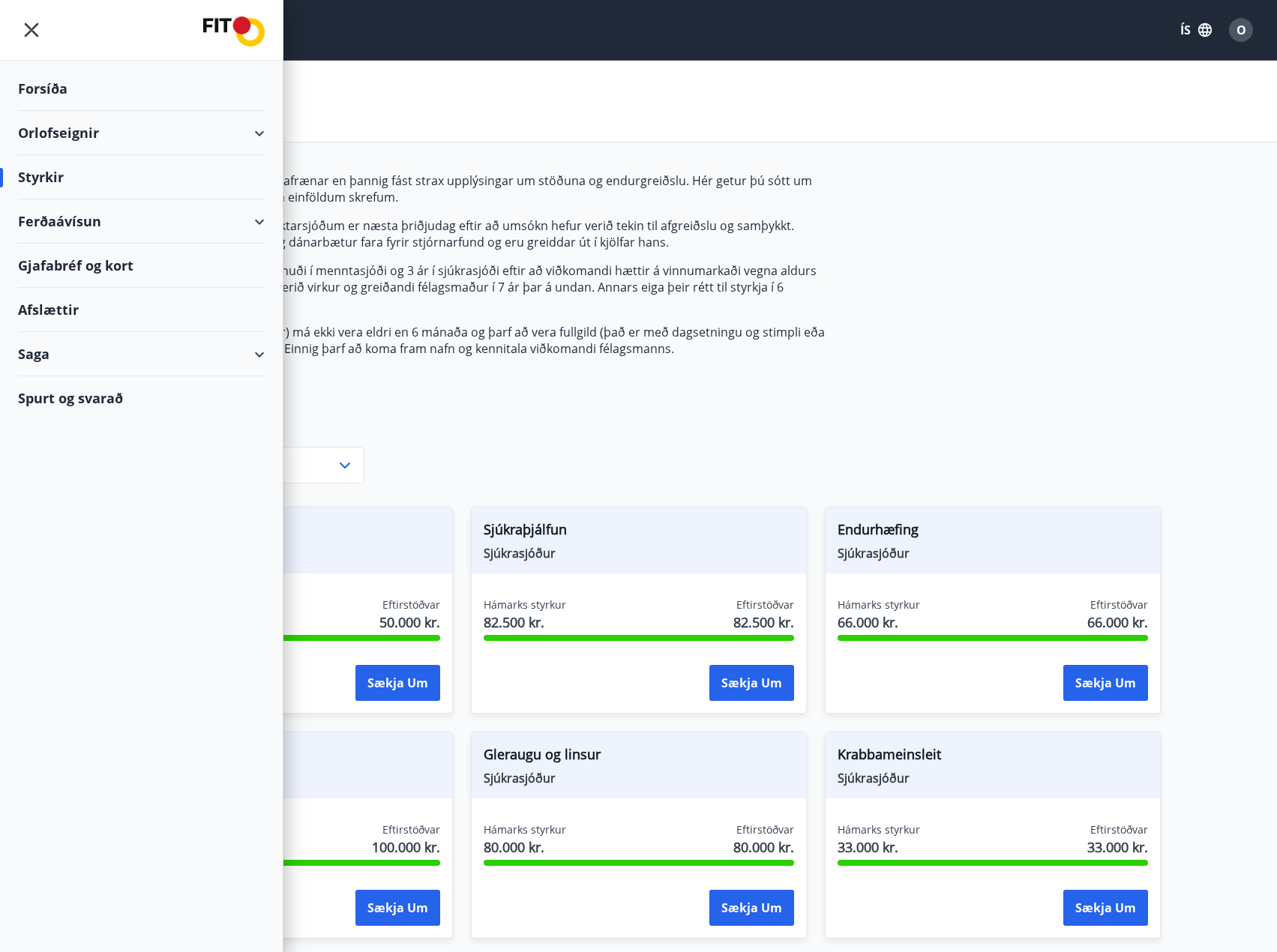
click at [64, 270] on div "Gjafabréf og kort" at bounding box center [141, 266] width 247 height 44
click at [906, 226] on div "Umsóknir úr sjóðum FIT eru rafrænar en þannig fást strax upplýsingar um stöðuna…" at bounding box center [638, 789] width 1044 height 1234
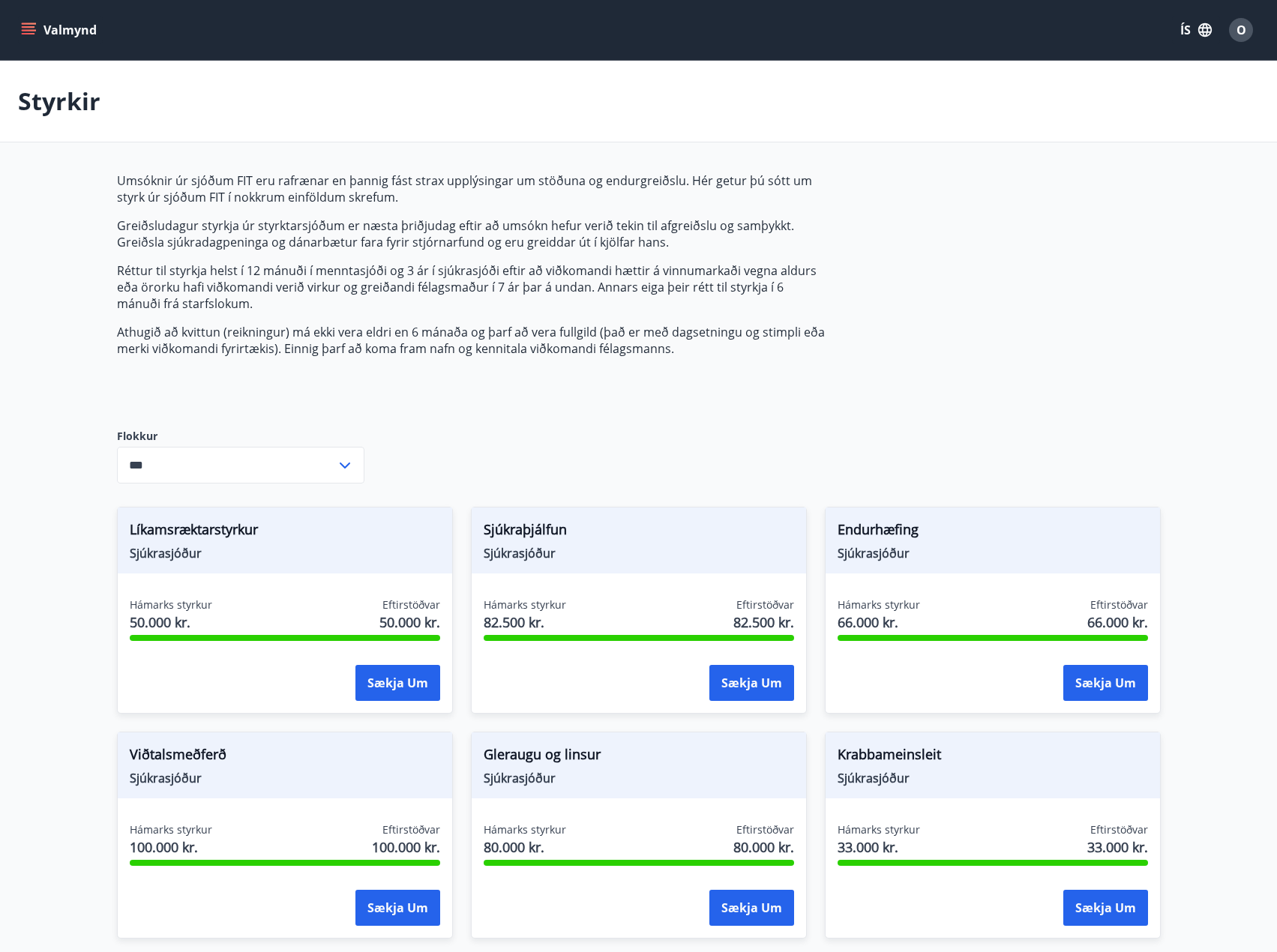
click at [1038, 209] on div "Umsóknir úr sjóðum FIT eru rafrænar en þannig fást strax upplýsingar um stöðuna…" at bounding box center [638, 789] width 1044 height 1234
